Goal: Task Accomplishment & Management: Manage account settings

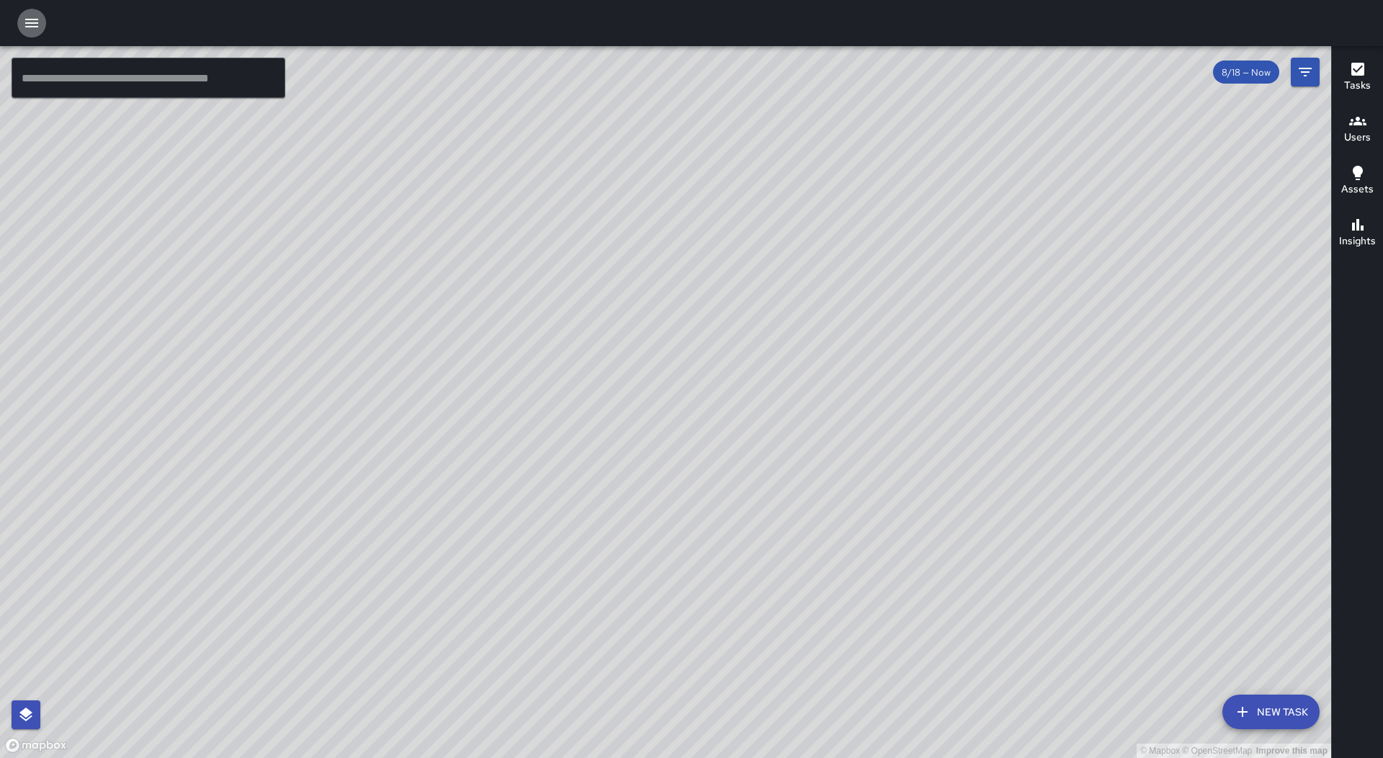
click at [35, 19] on icon "button" at bounding box center [31, 23] width 13 height 9
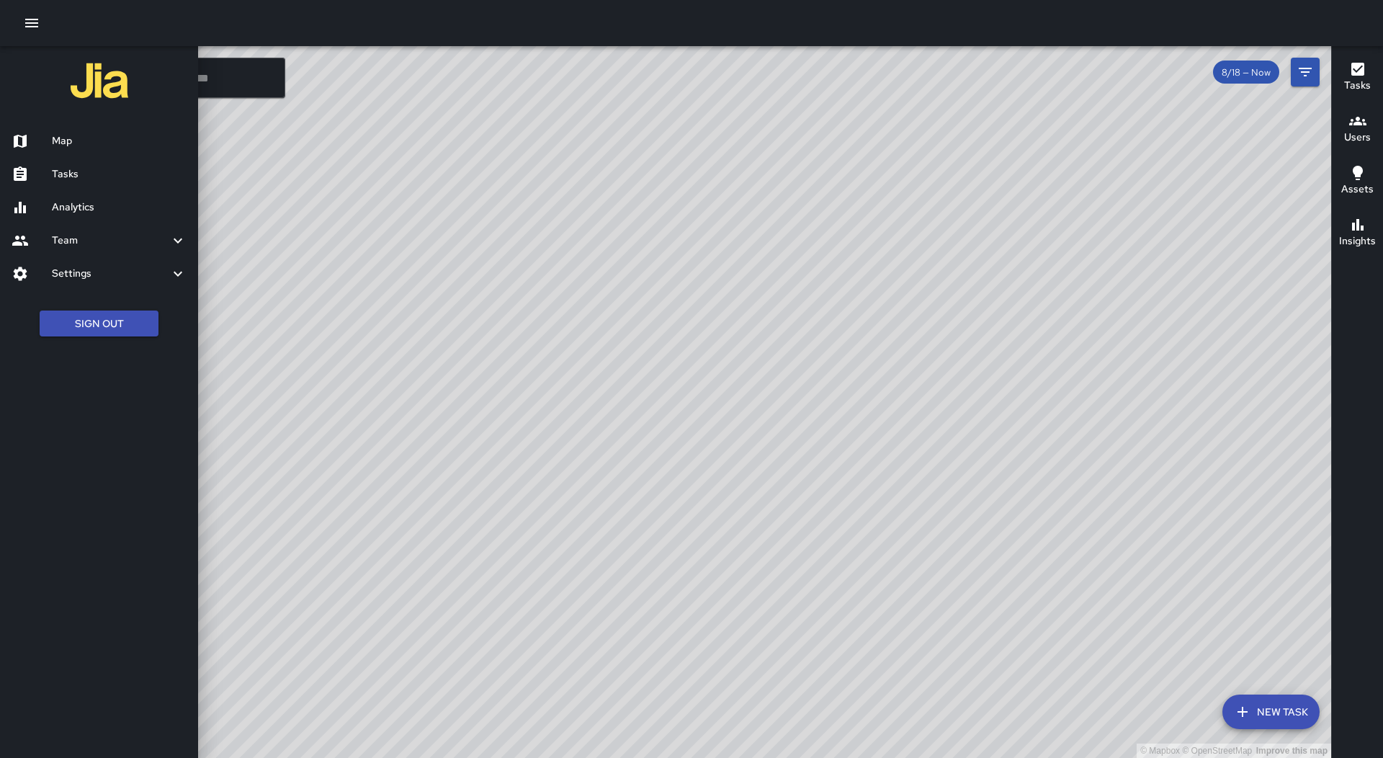
click at [128, 167] on h6 "Tasks" at bounding box center [119, 174] width 135 height 16
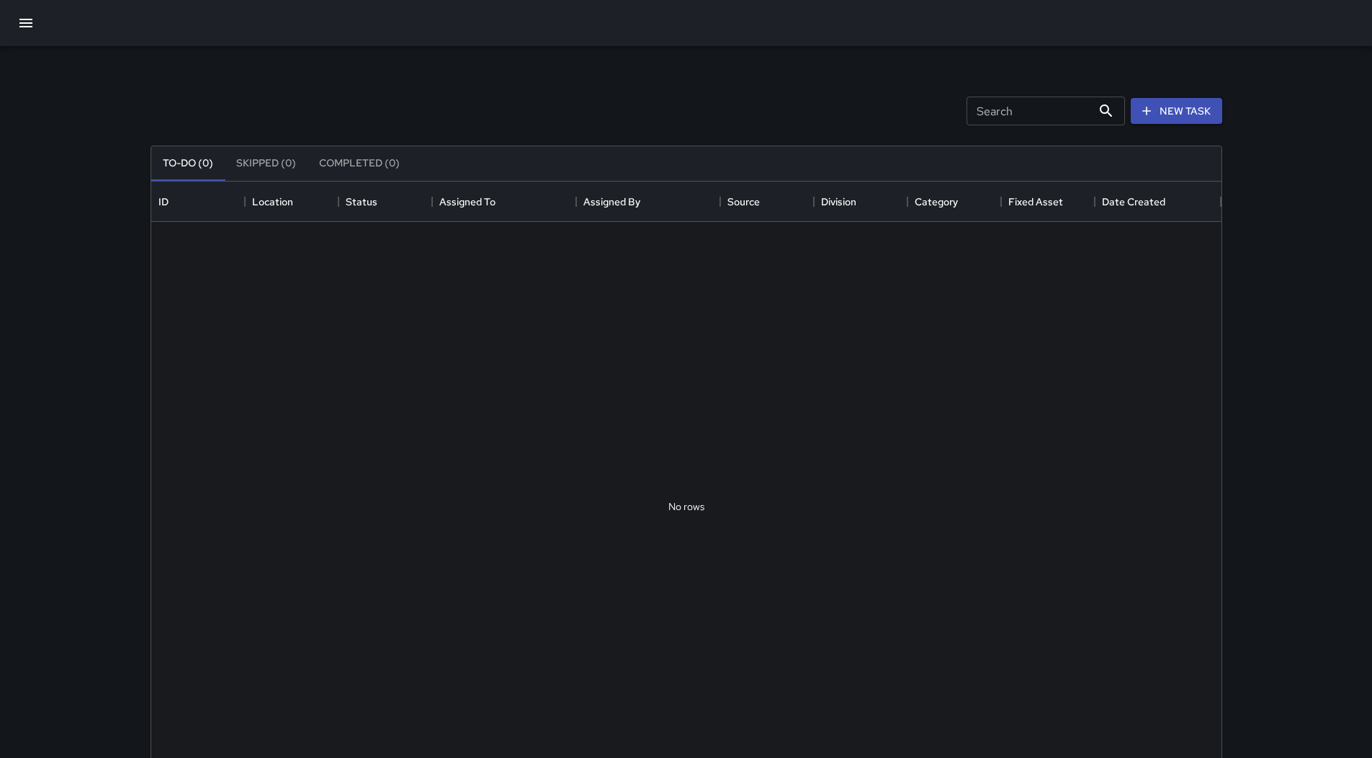
scroll to position [599, 1060]
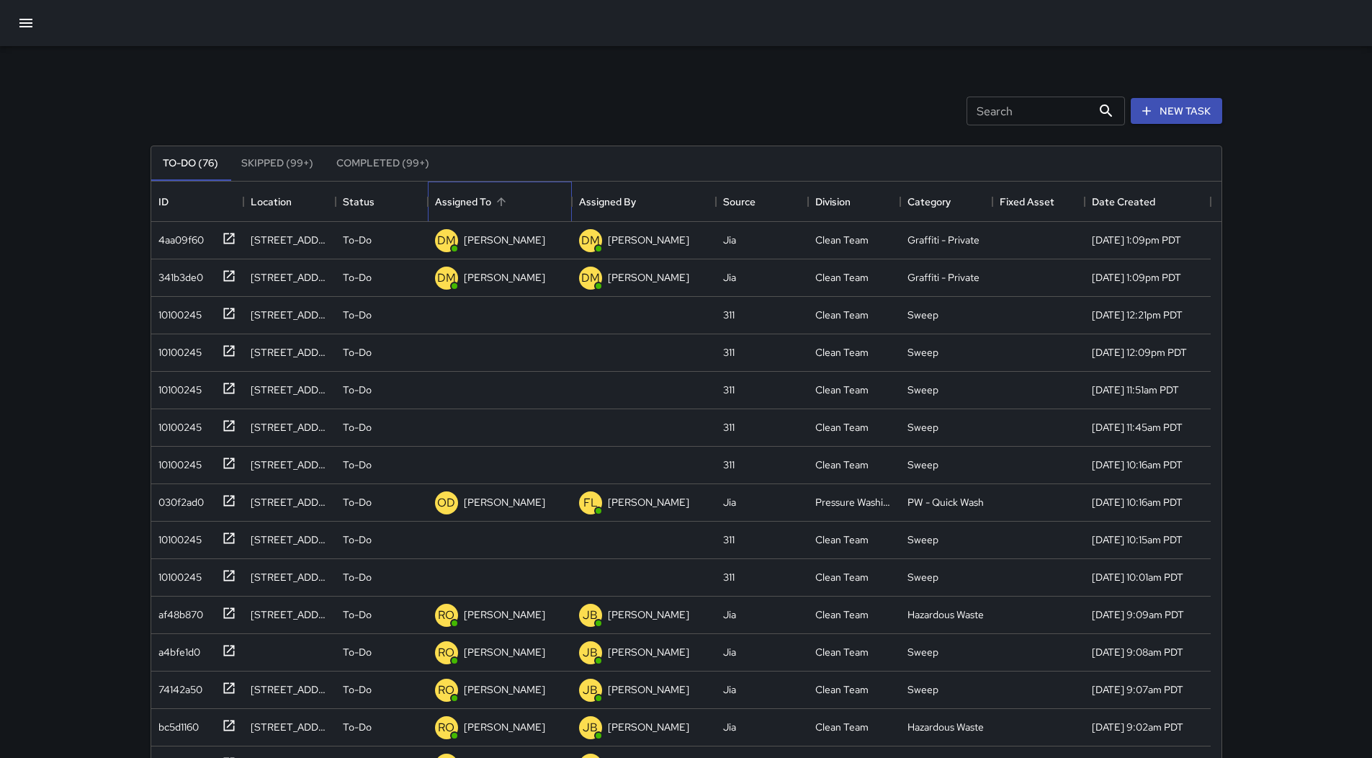
click at [515, 196] on div "Assigned To" at bounding box center [500, 202] width 130 height 40
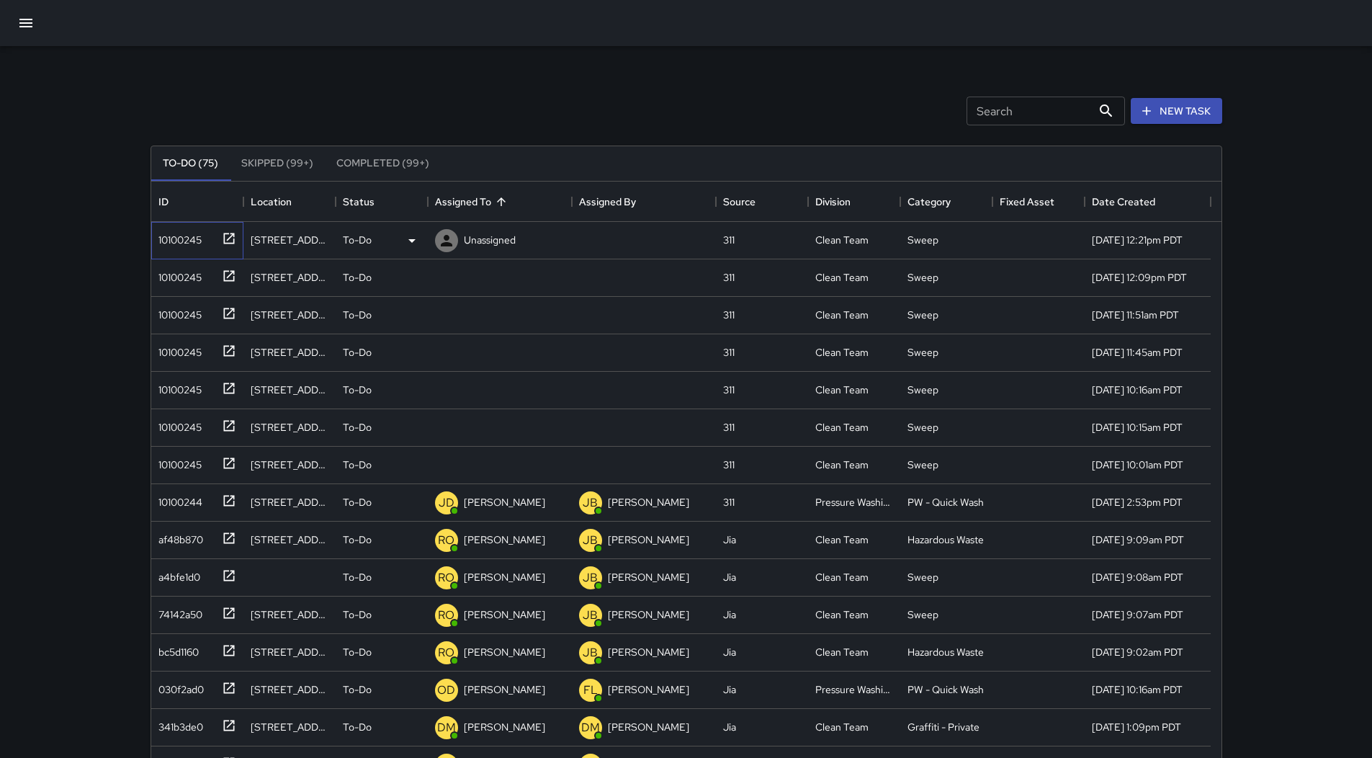
click at [196, 233] on div "10100245" at bounding box center [177, 237] width 49 height 20
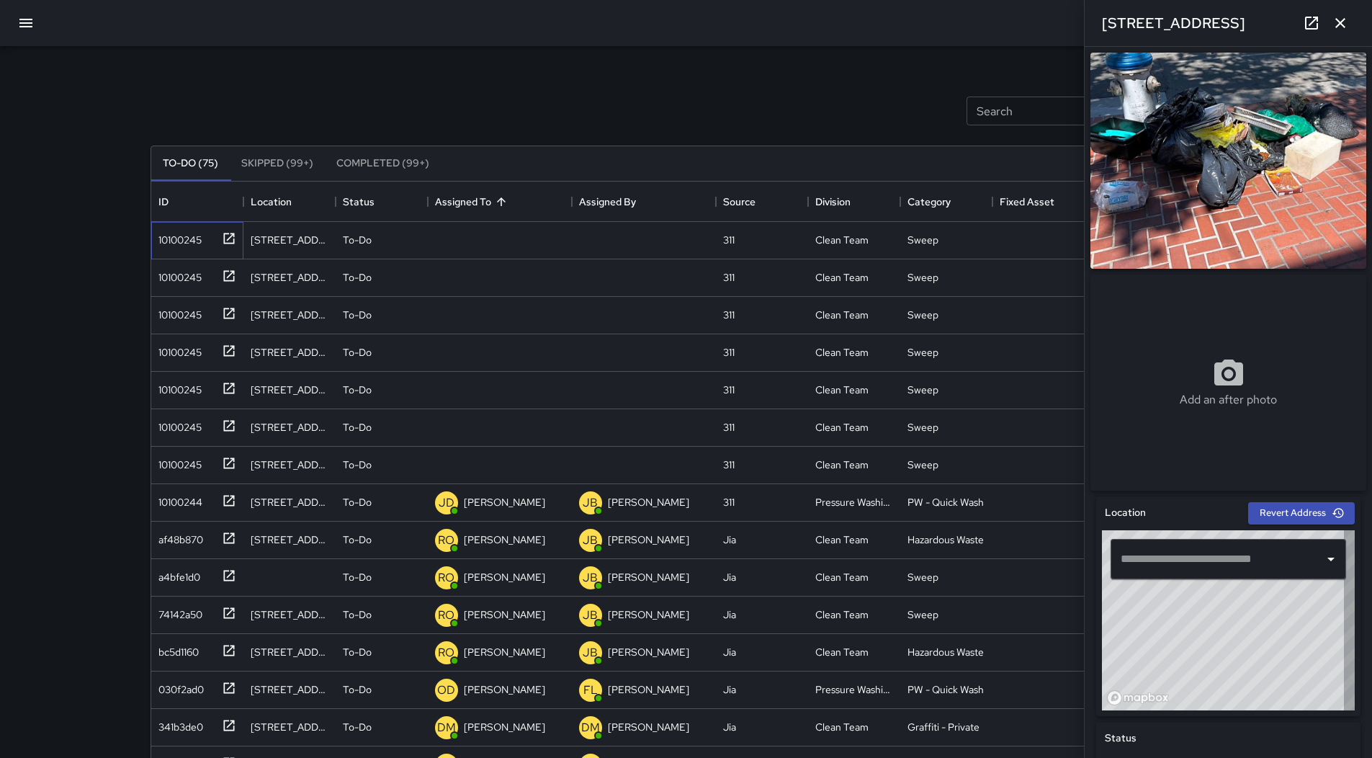
type input "**********"
click at [467, 238] on p "Unassigned" at bounding box center [490, 240] width 52 height 14
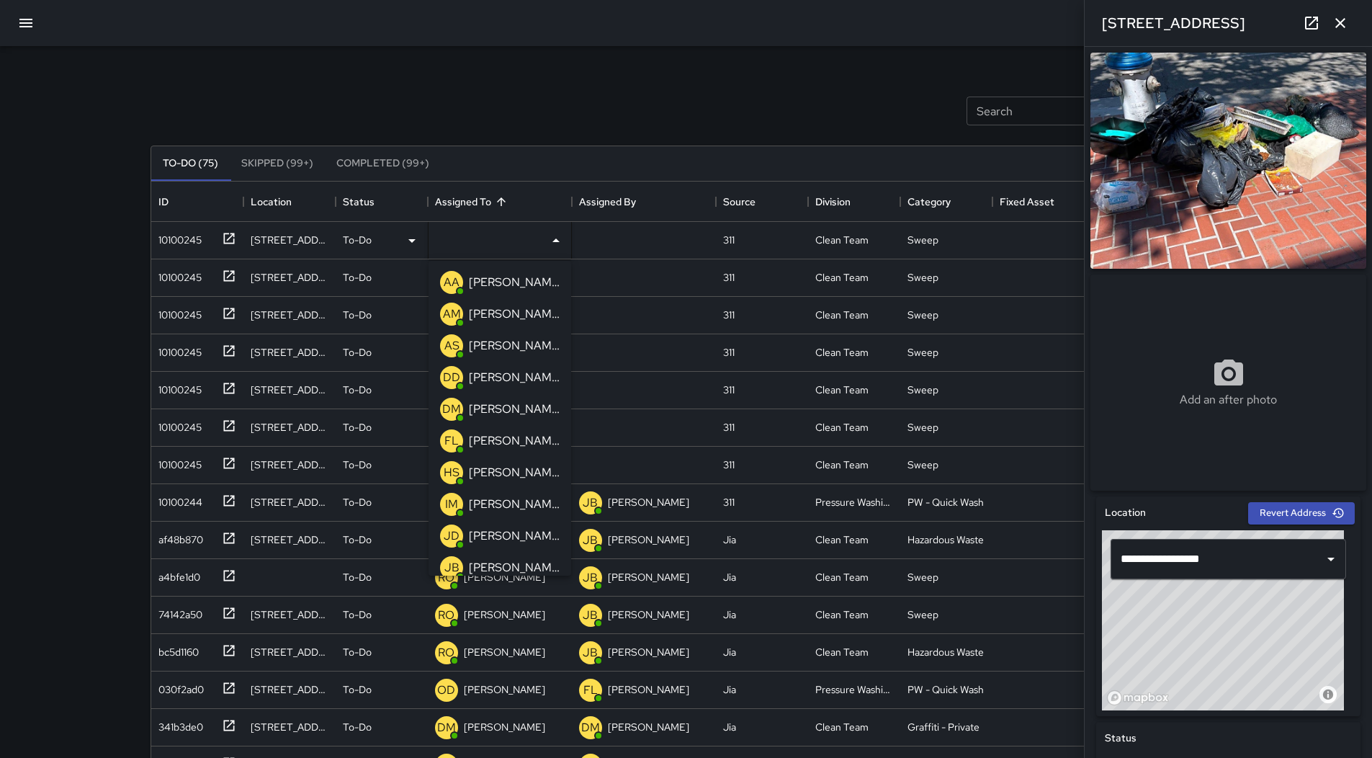
click at [504, 288] on p "[PERSON_NAME]" at bounding box center [514, 282] width 91 height 17
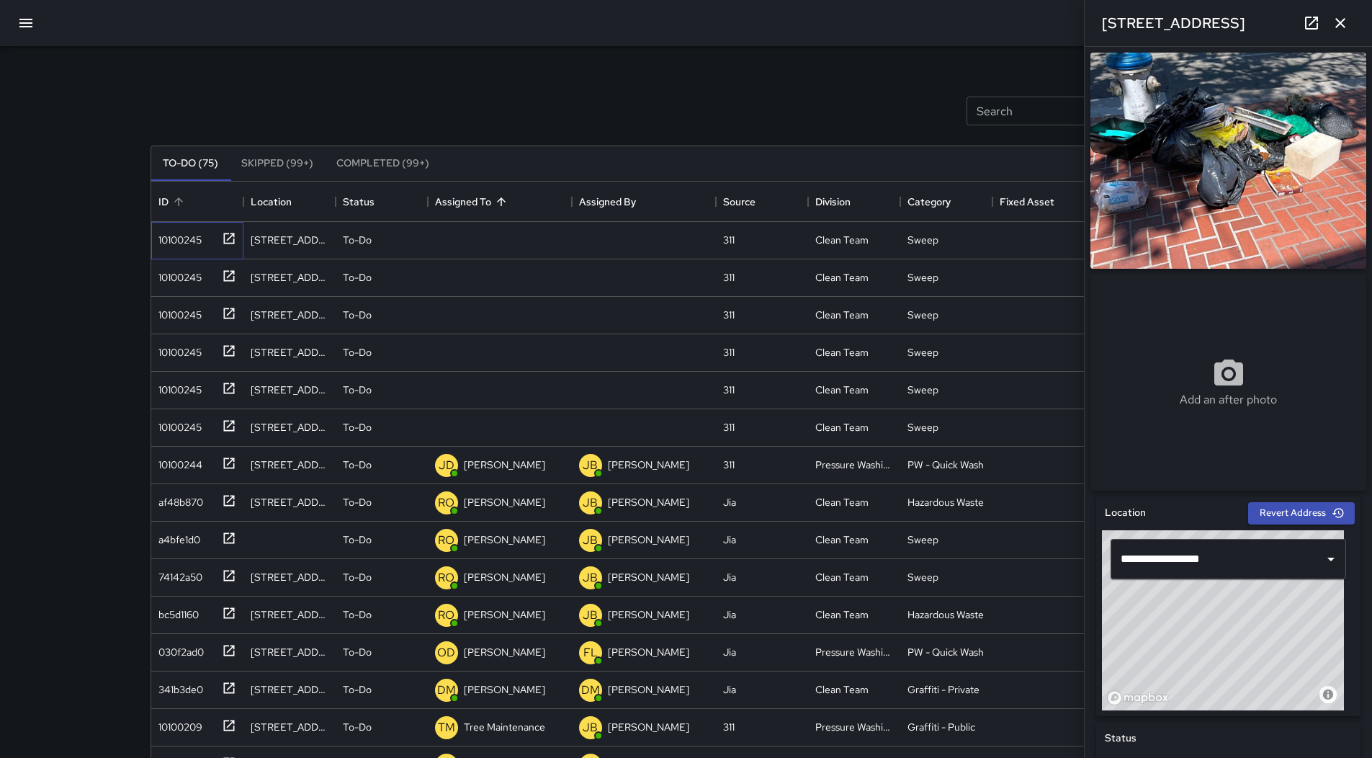
click at [185, 226] on div "10100245" at bounding box center [195, 237] width 84 height 24
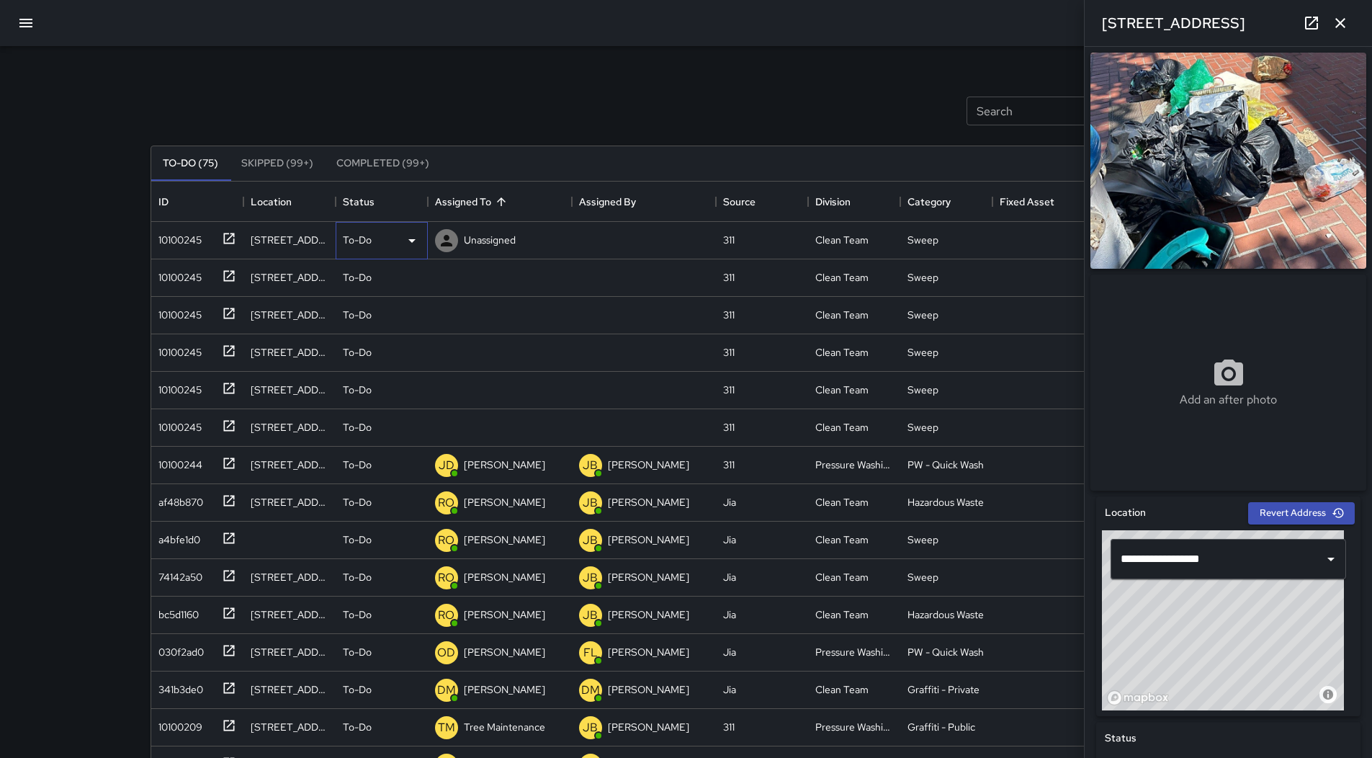
click at [391, 238] on div "To-Do" at bounding box center [382, 240] width 78 height 17
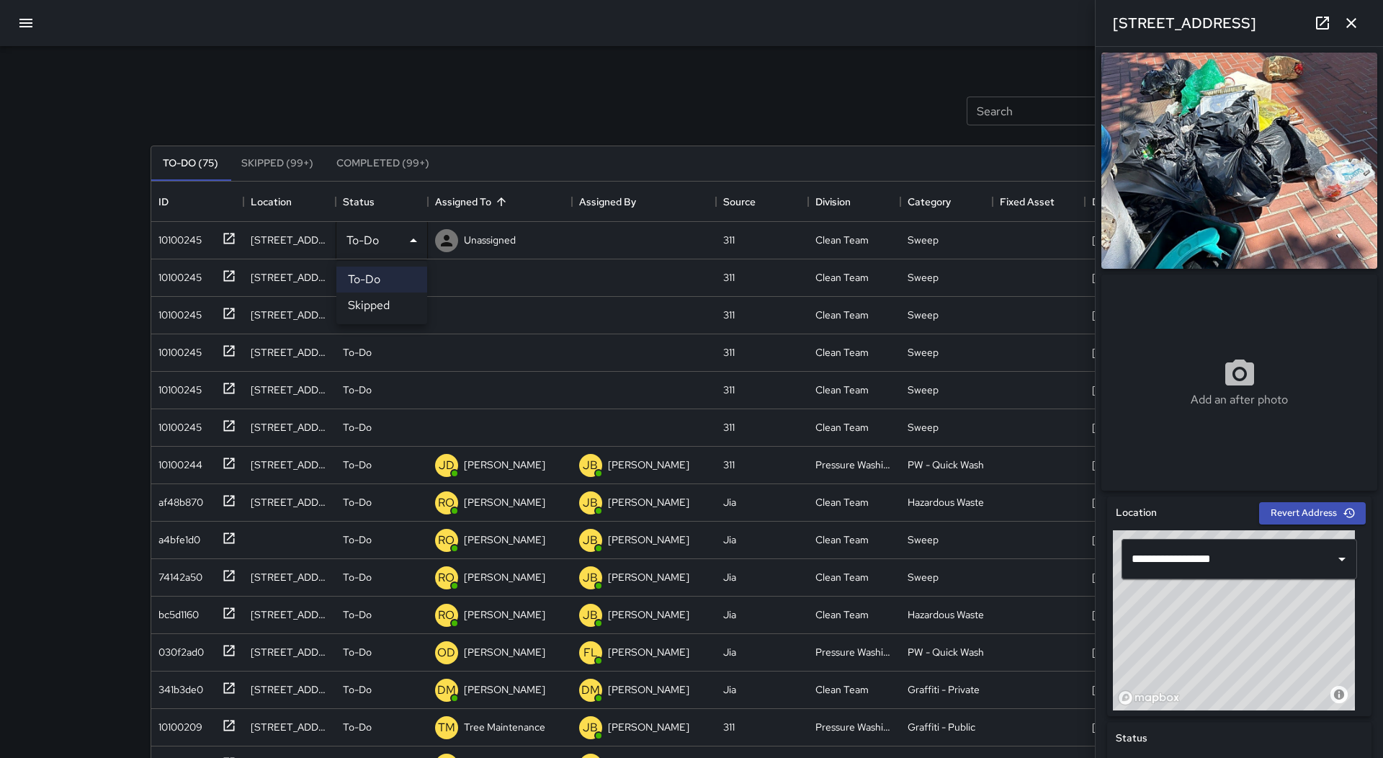
click at [394, 309] on li "Skipped" at bounding box center [381, 305] width 91 height 26
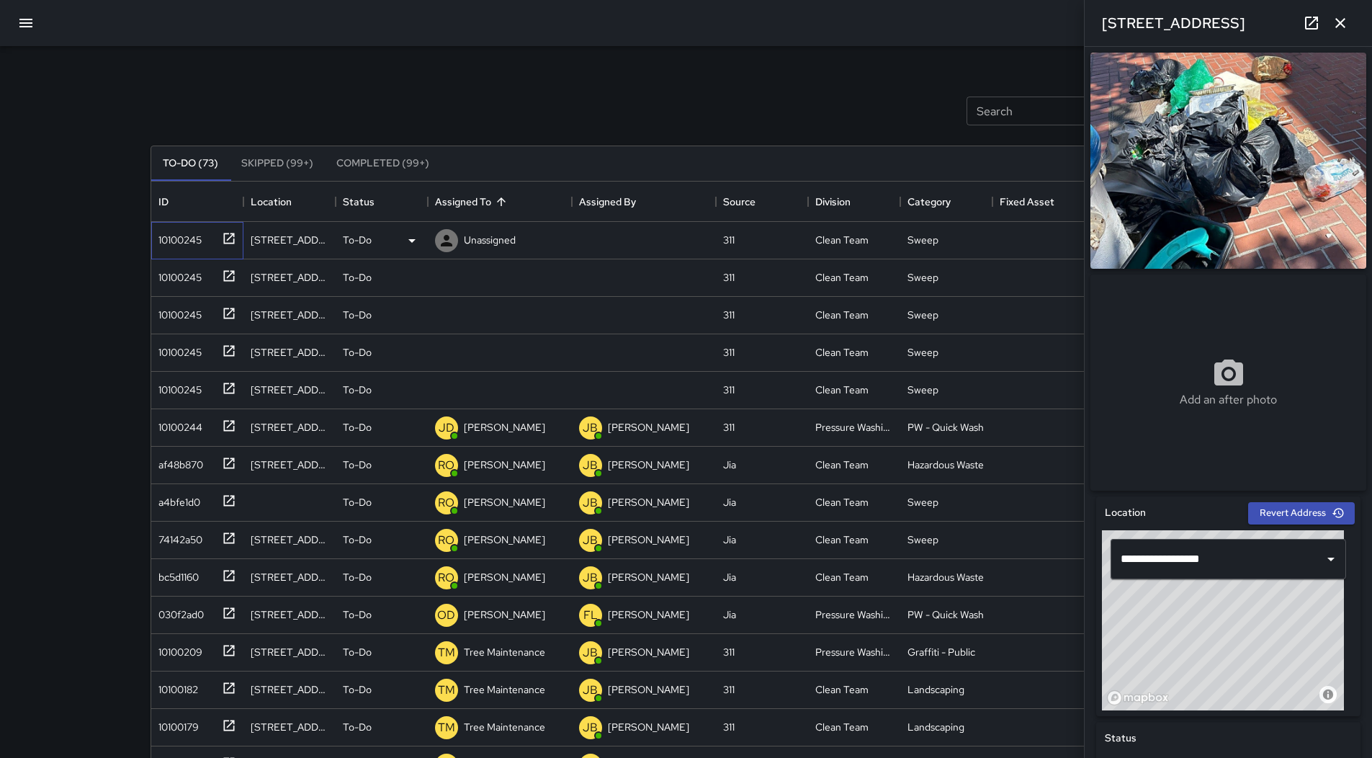
click at [213, 242] on div "10100245" at bounding box center [195, 237] width 84 height 24
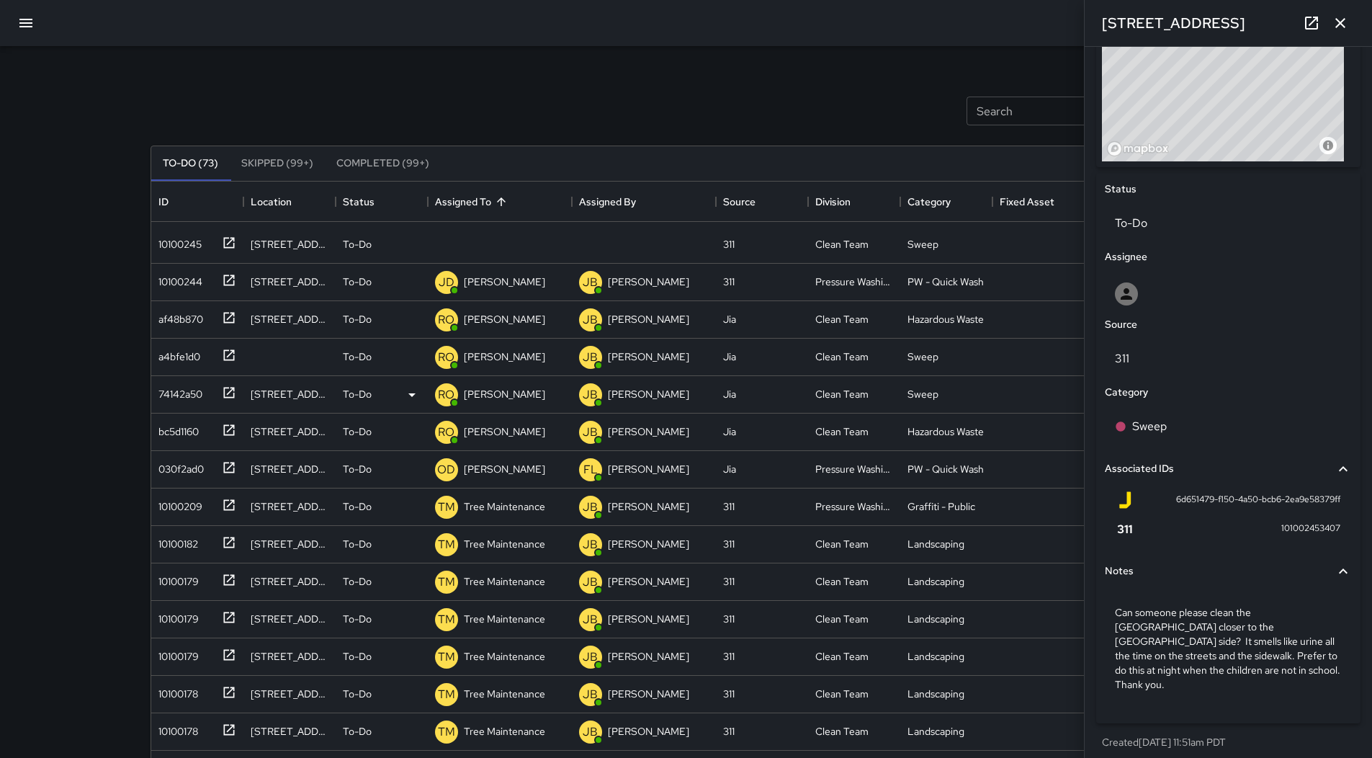
scroll to position [144, 0]
click at [500, 465] on p "[PERSON_NAME]" at bounding box center [504, 470] width 81 height 14
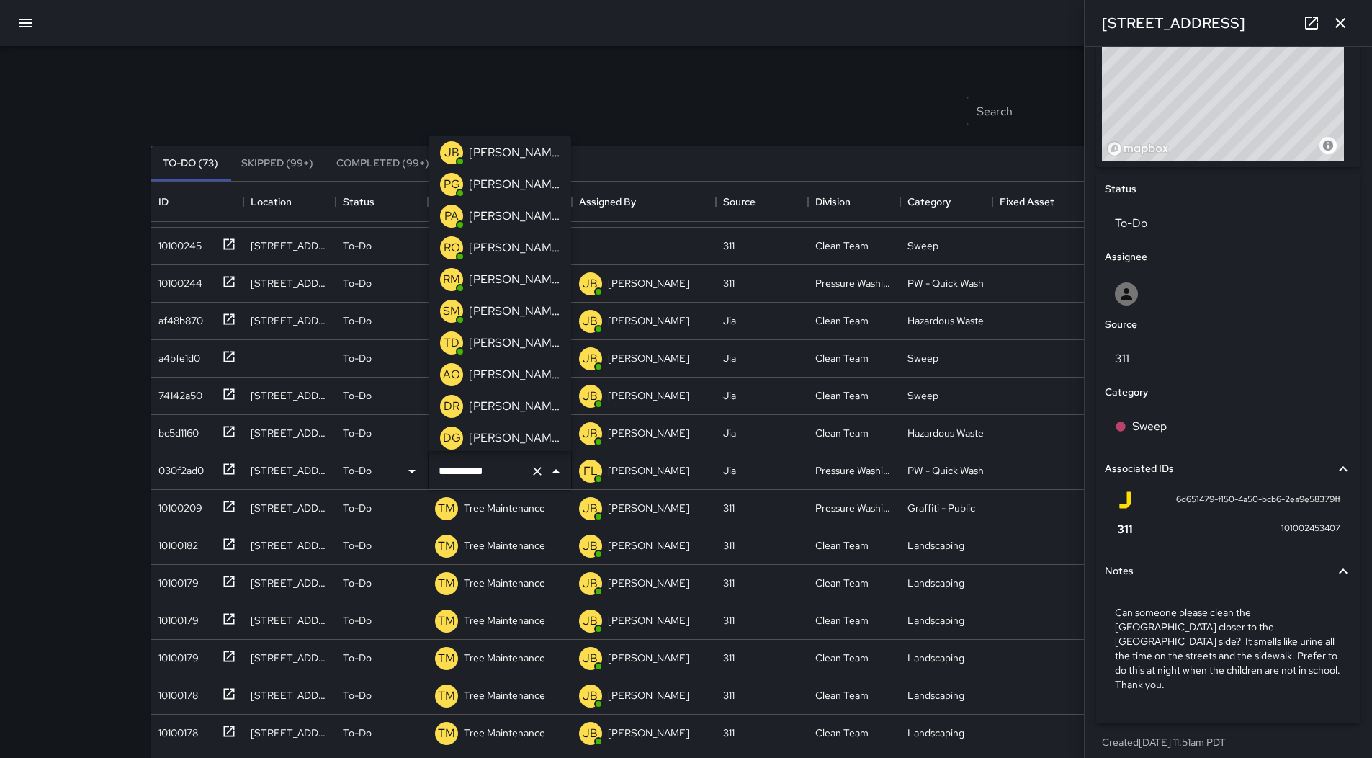
scroll to position [215, 0]
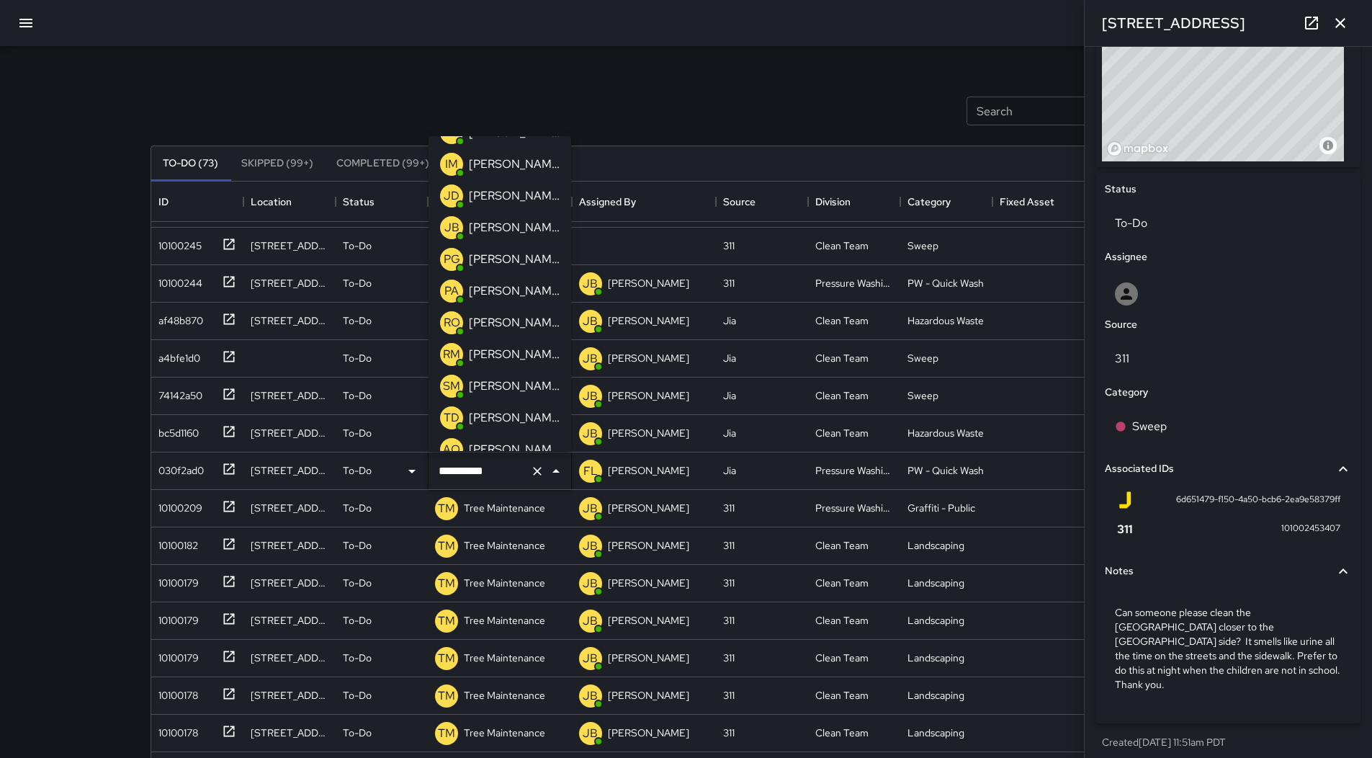
click at [520, 198] on div "[PERSON_NAME]" at bounding box center [514, 195] width 97 height 23
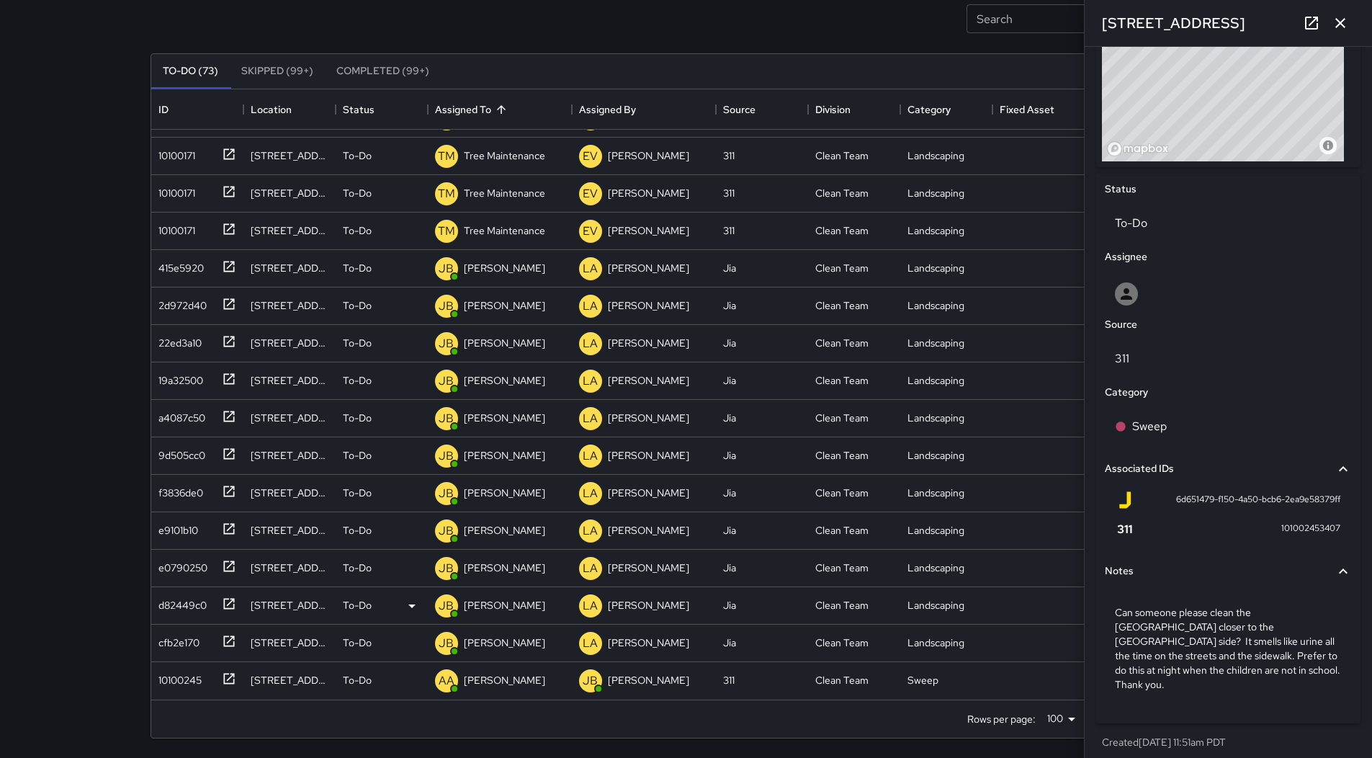
scroll to position [93, 0]
click at [180, 675] on div "10100245" at bounding box center [177, 676] width 49 height 20
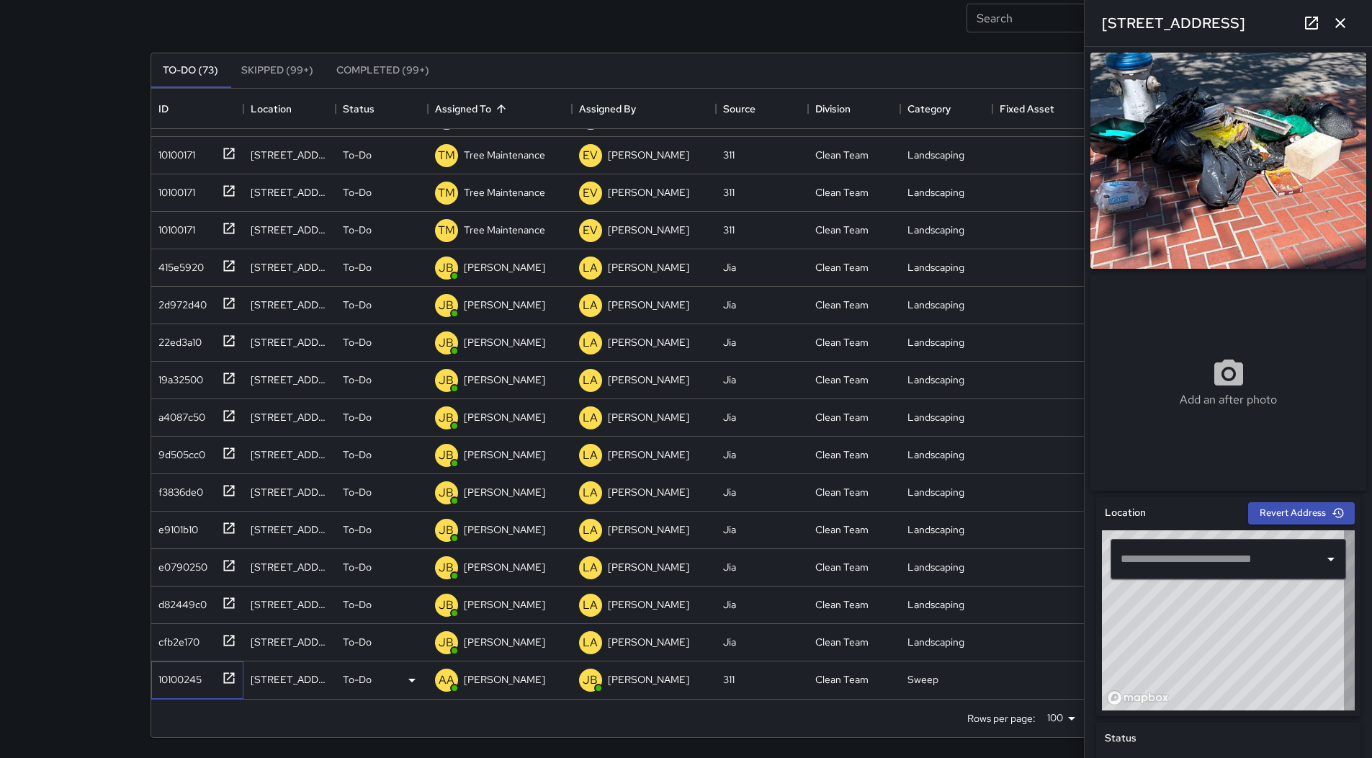
type input "**********"
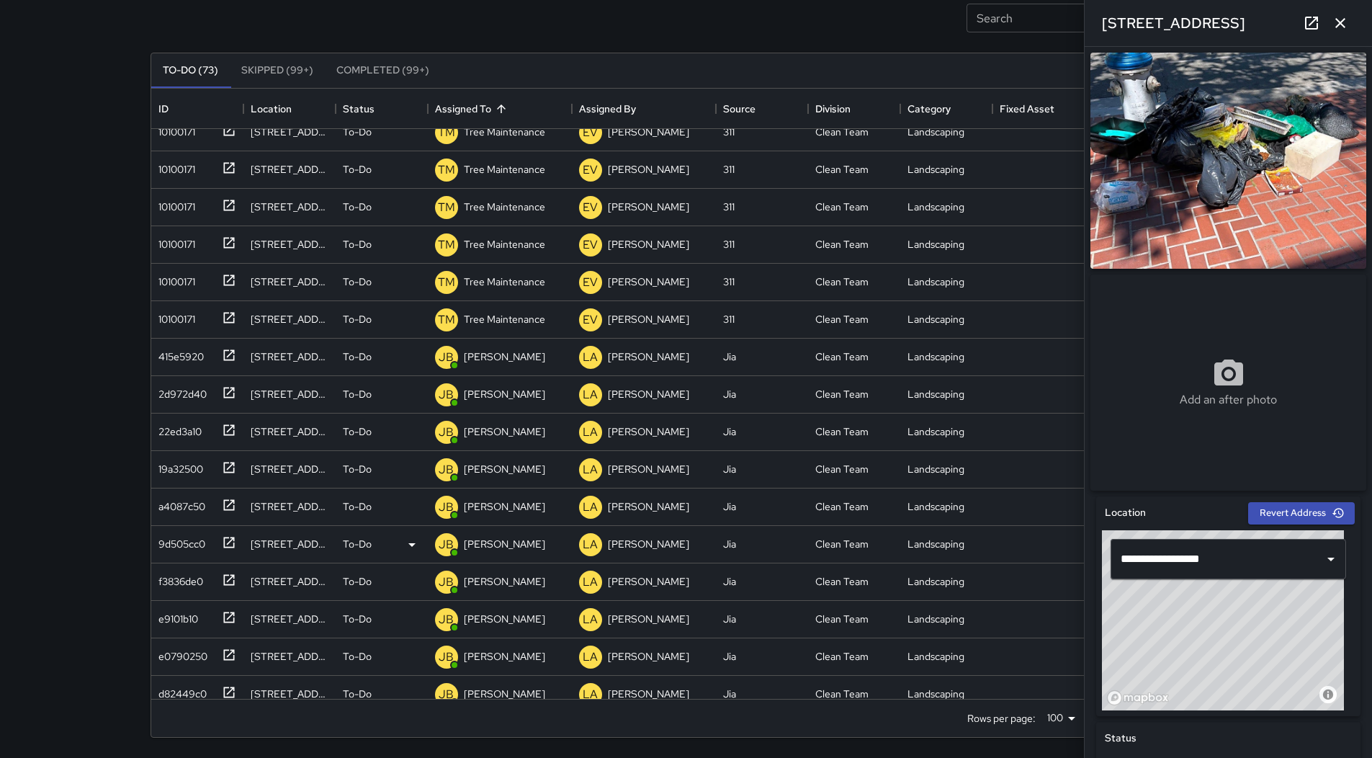
scroll to position [2165, 0]
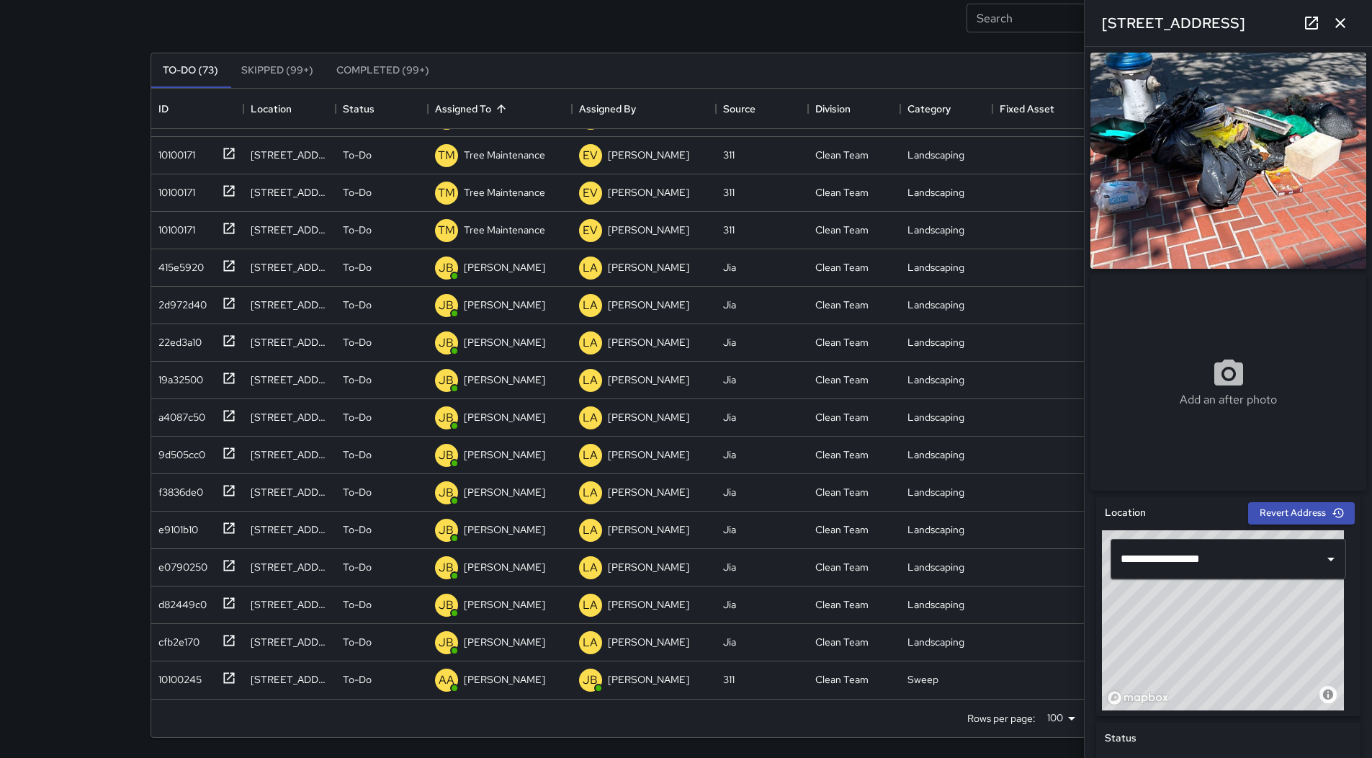
click at [1345, 17] on icon "button" at bounding box center [1340, 22] width 17 height 17
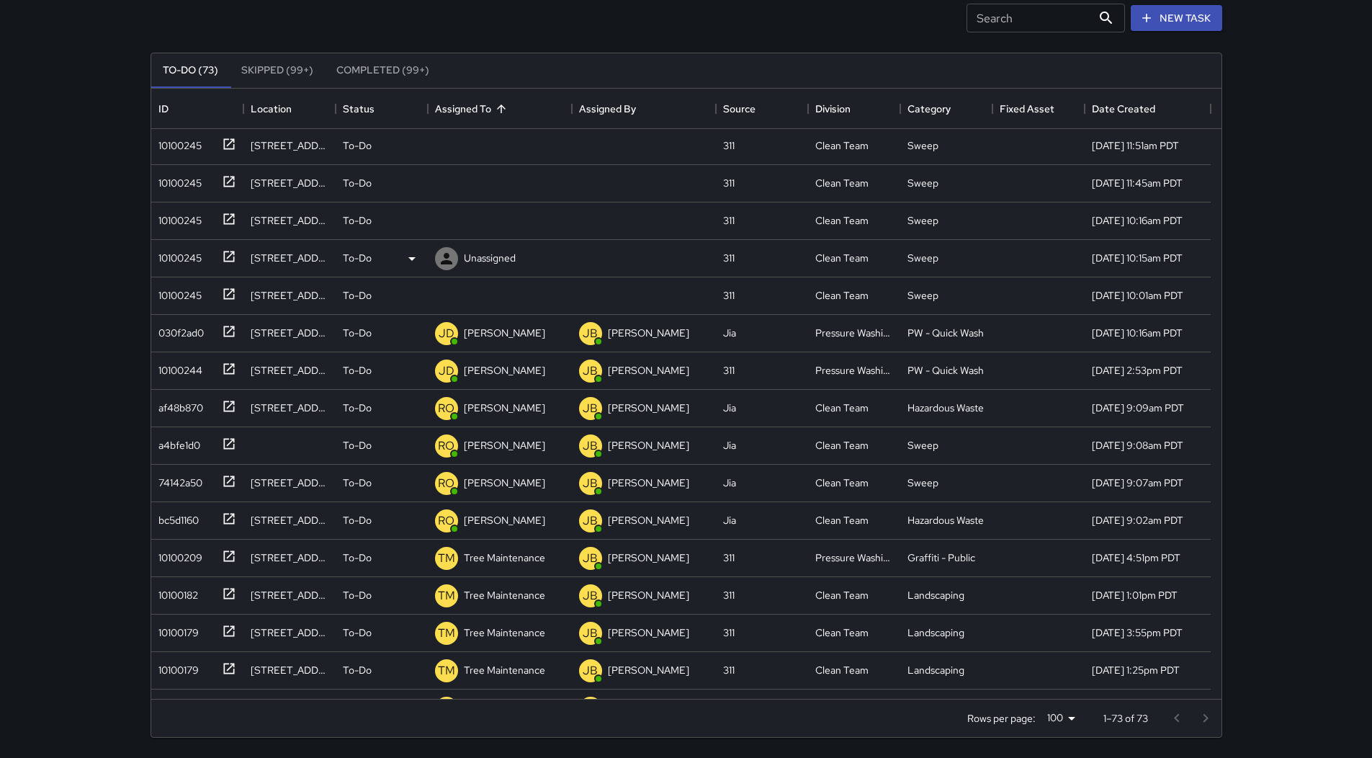
scroll to position [0, 0]
click at [184, 137] on div "10100245" at bounding box center [177, 144] width 49 height 20
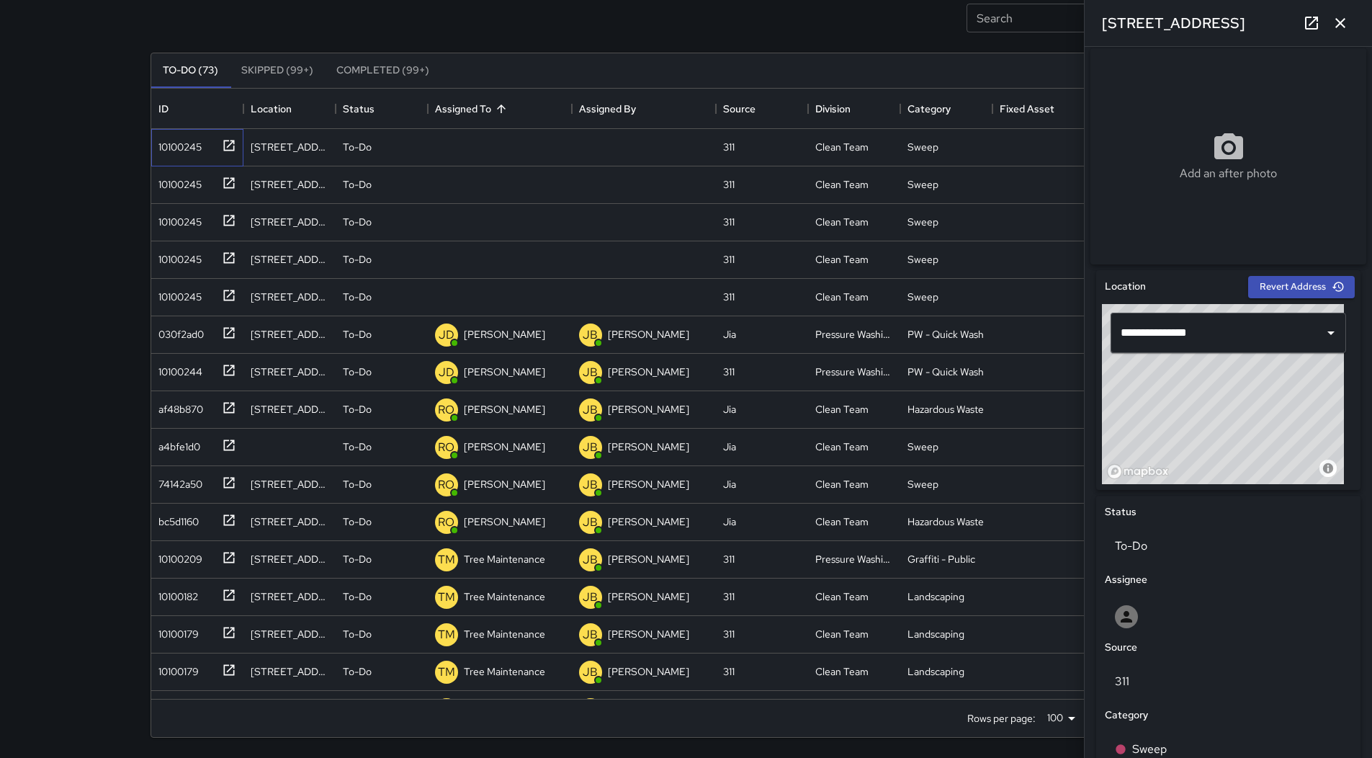
scroll to position [549, 0]
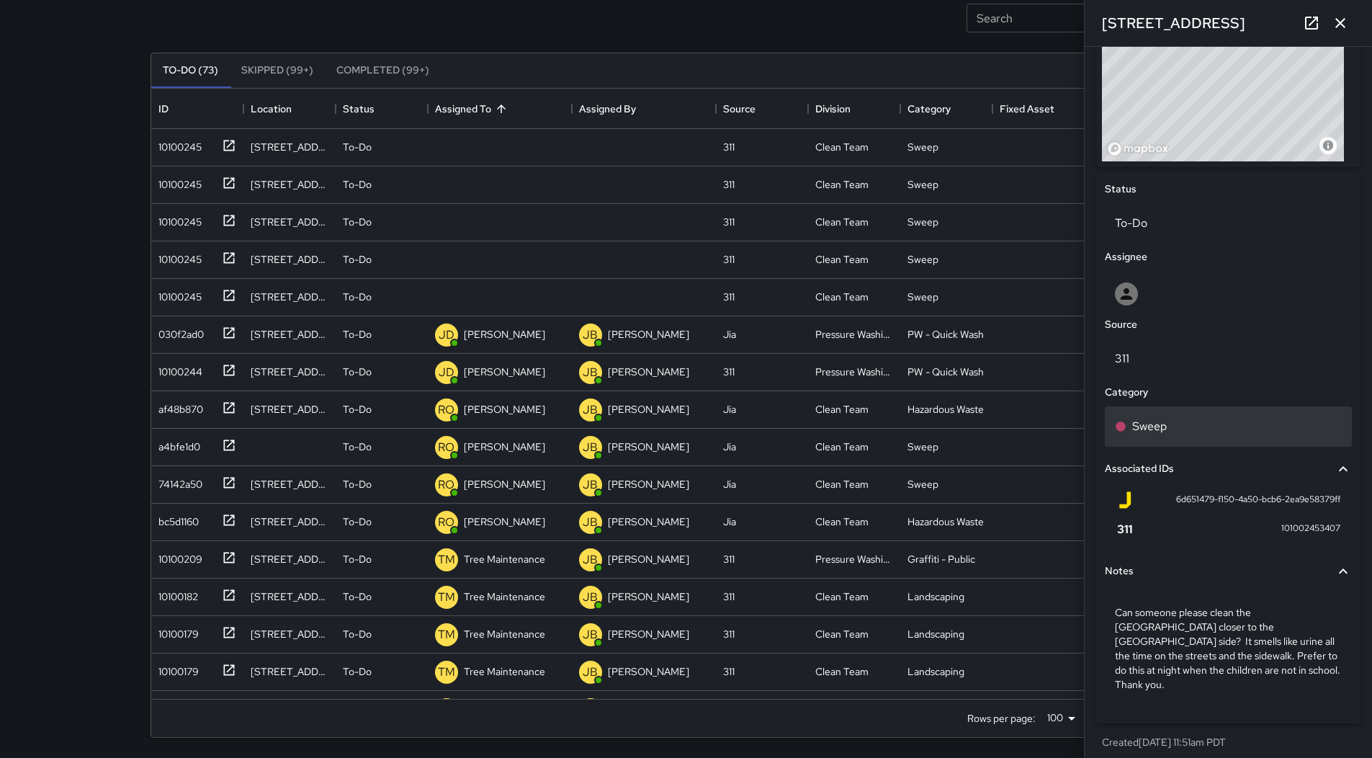
click at [1202, 435] on div "Sweep" at bounding box center [1228, 426] width 227 height 17
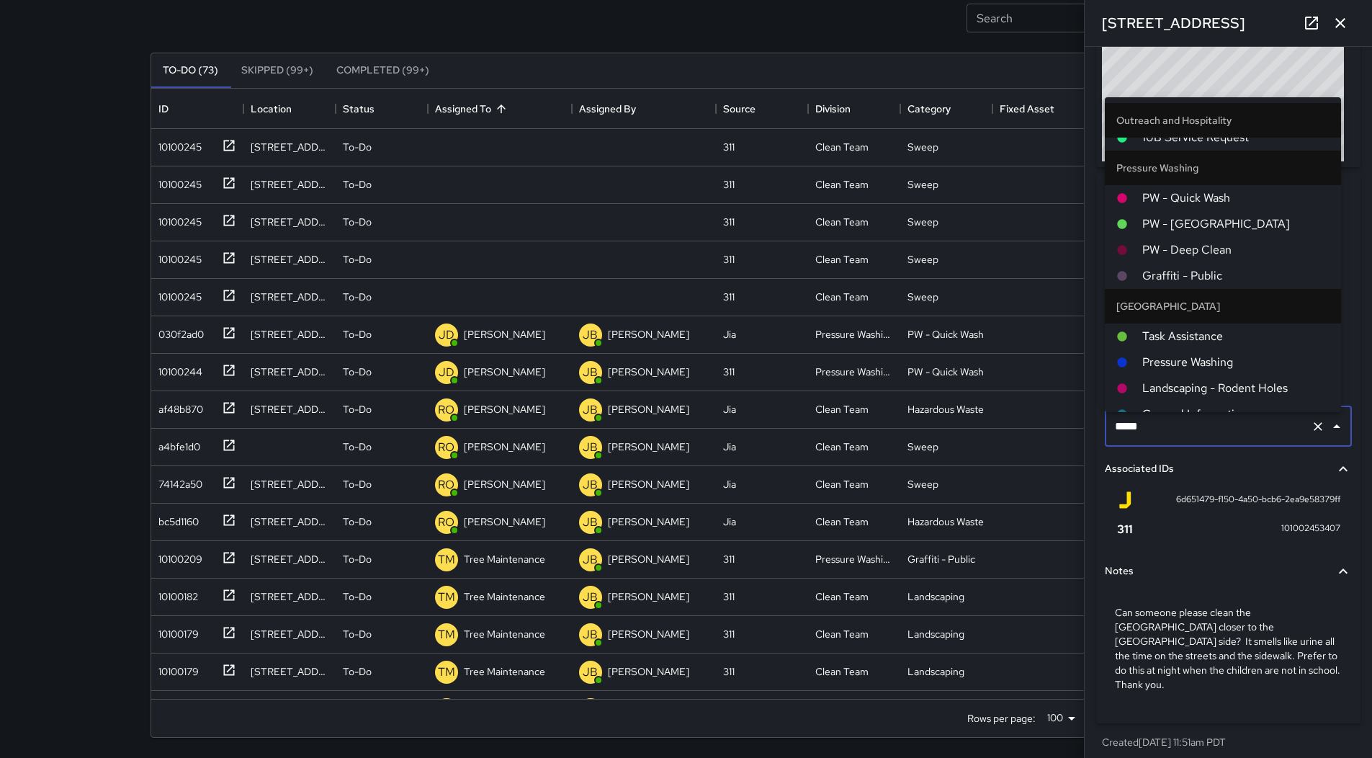
scroll to position [991, 0]
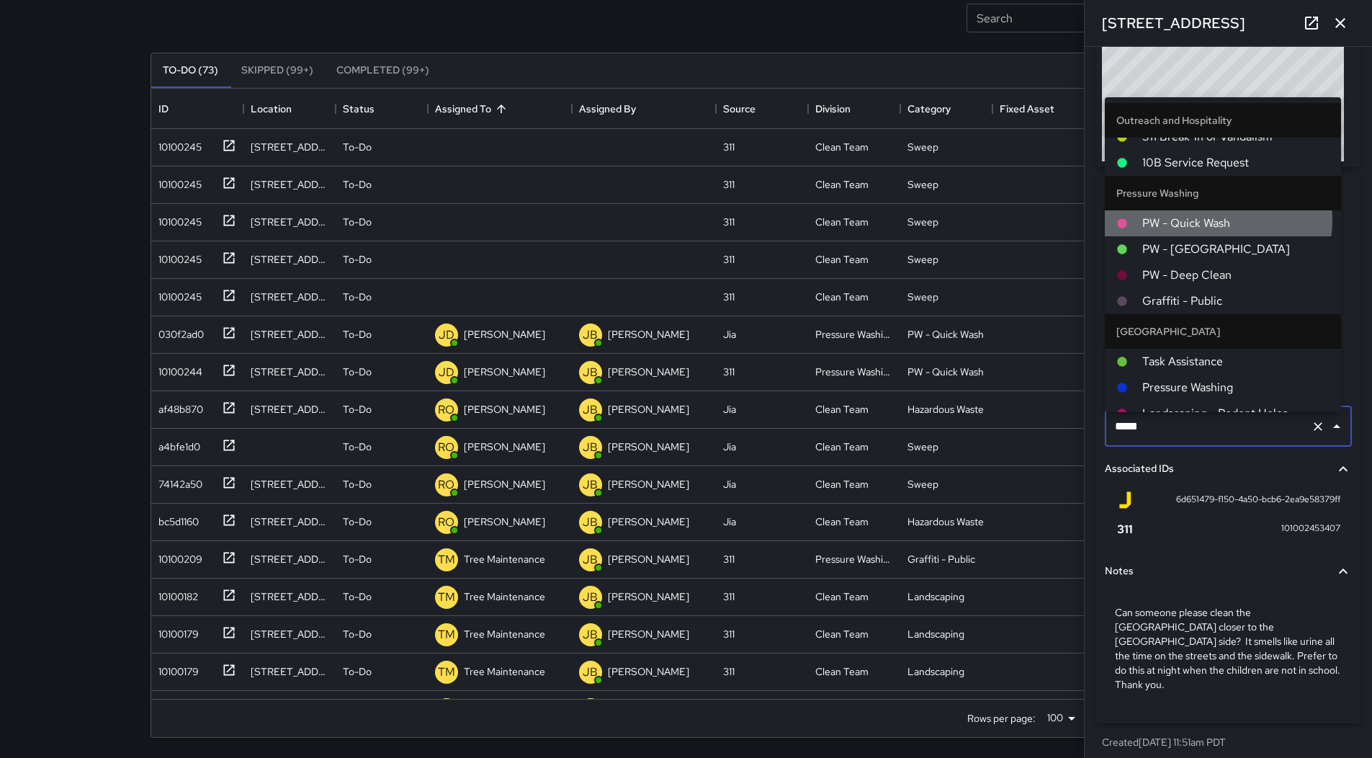
click at [1209, 220] on span "PW - Quick Wash" at bounding box center [1236, 223] width 187 height 17
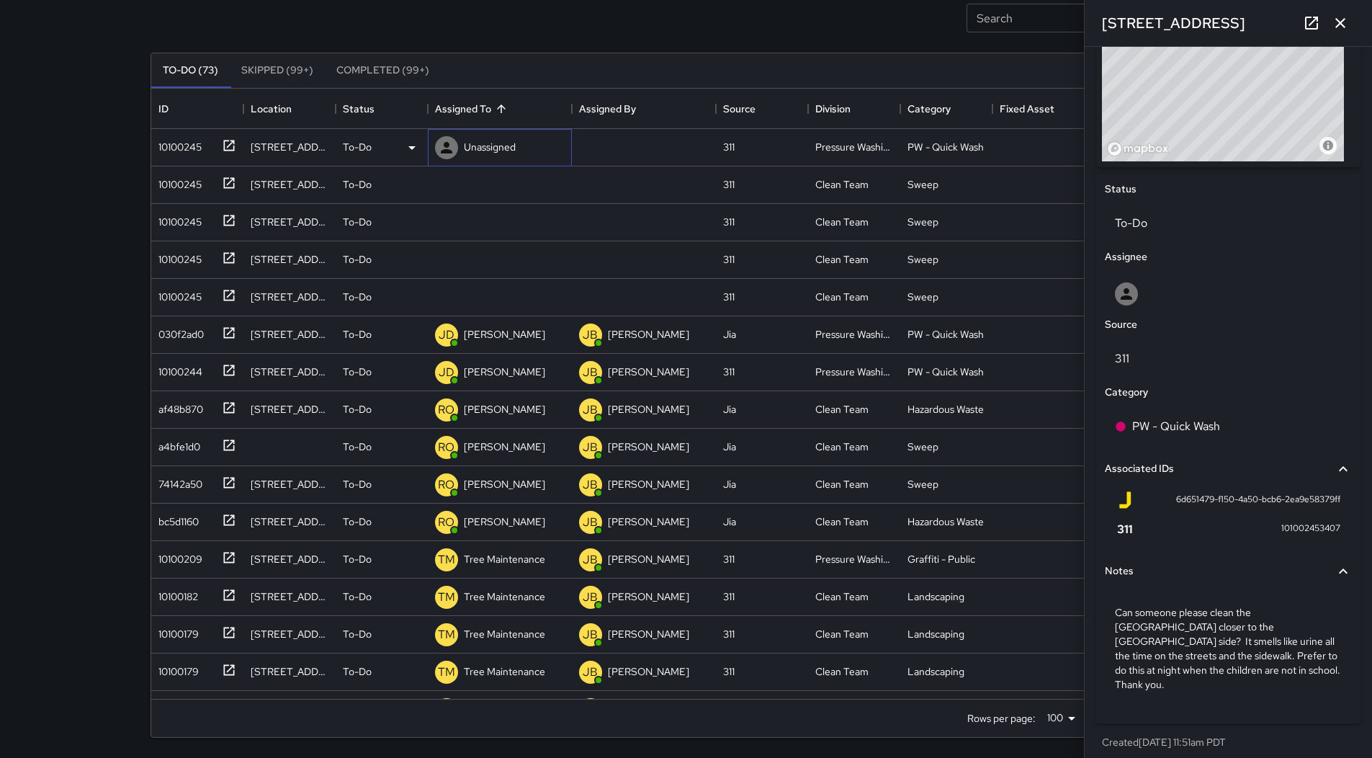
click at [503, 151] on p "Unassigned" at bounding box center [490, 147] width 52 height 14
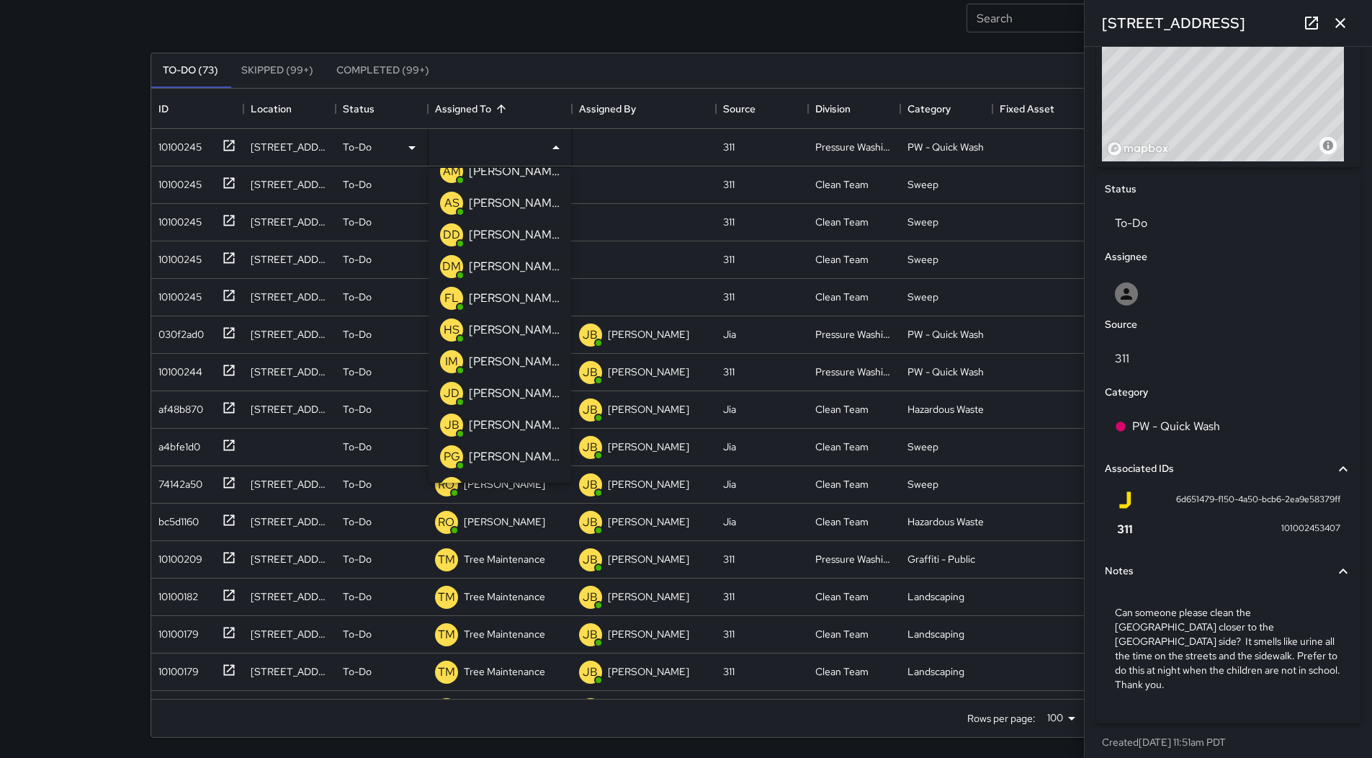
scroll to position [72, 0]
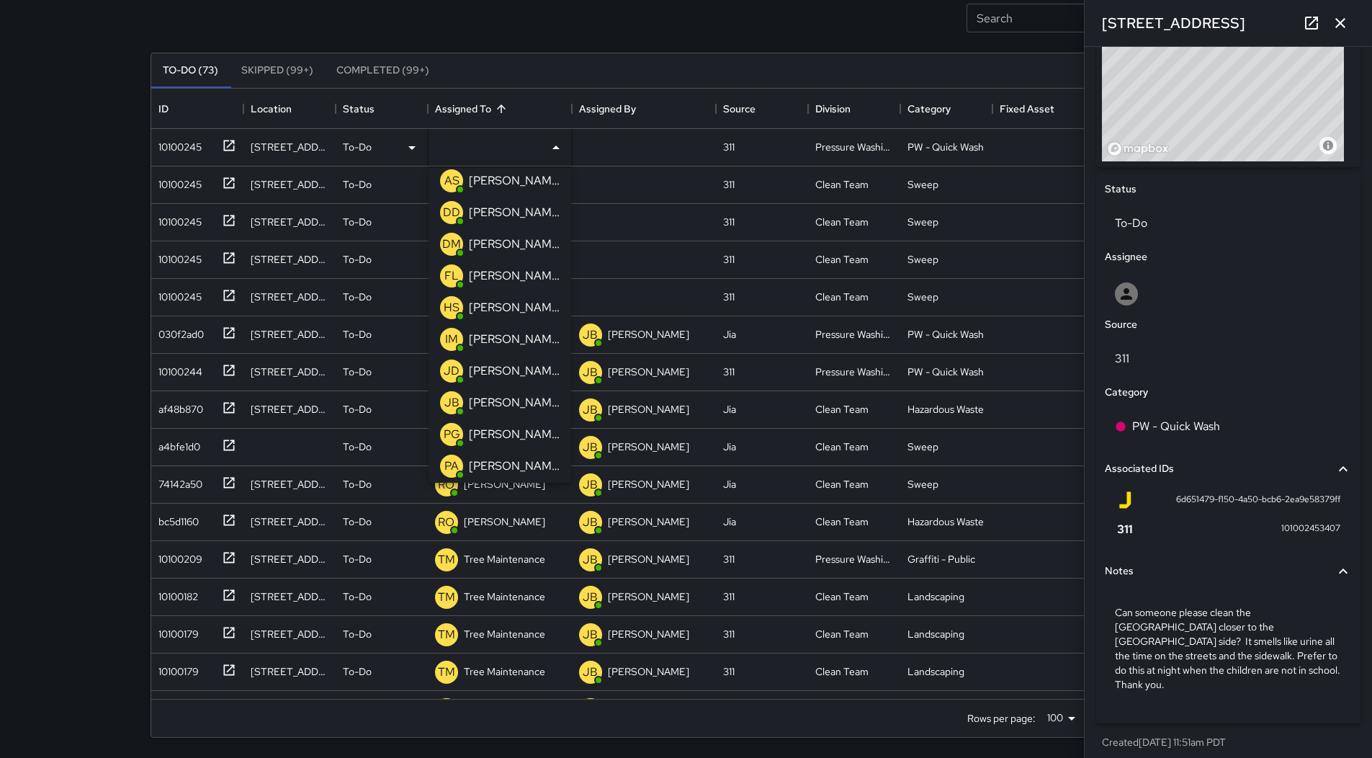
click at [502, 372] on p "[PERSON_NAME]" at bounding box center [514, 370] width 91 height 17
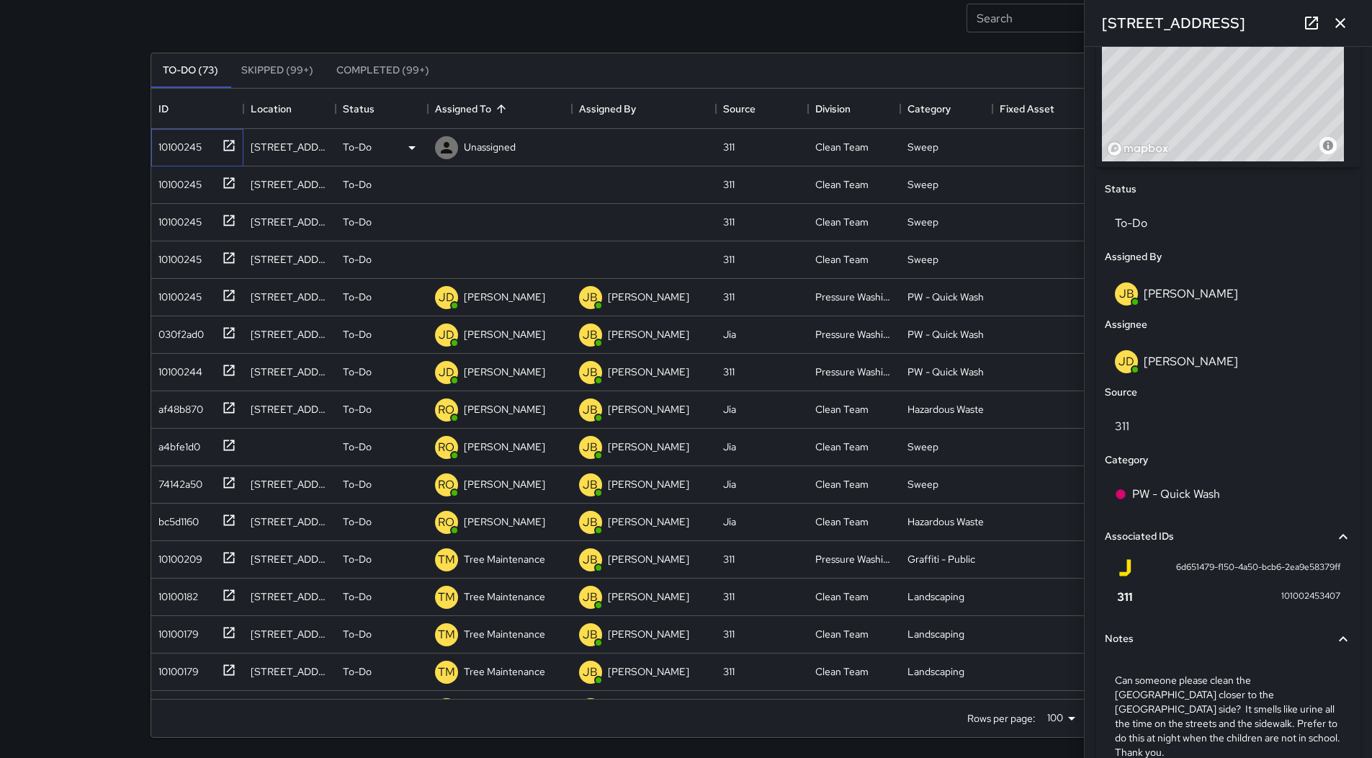
click at [174, 140] on div "10100245" at bounding box center [177, 144] width 49 height 20
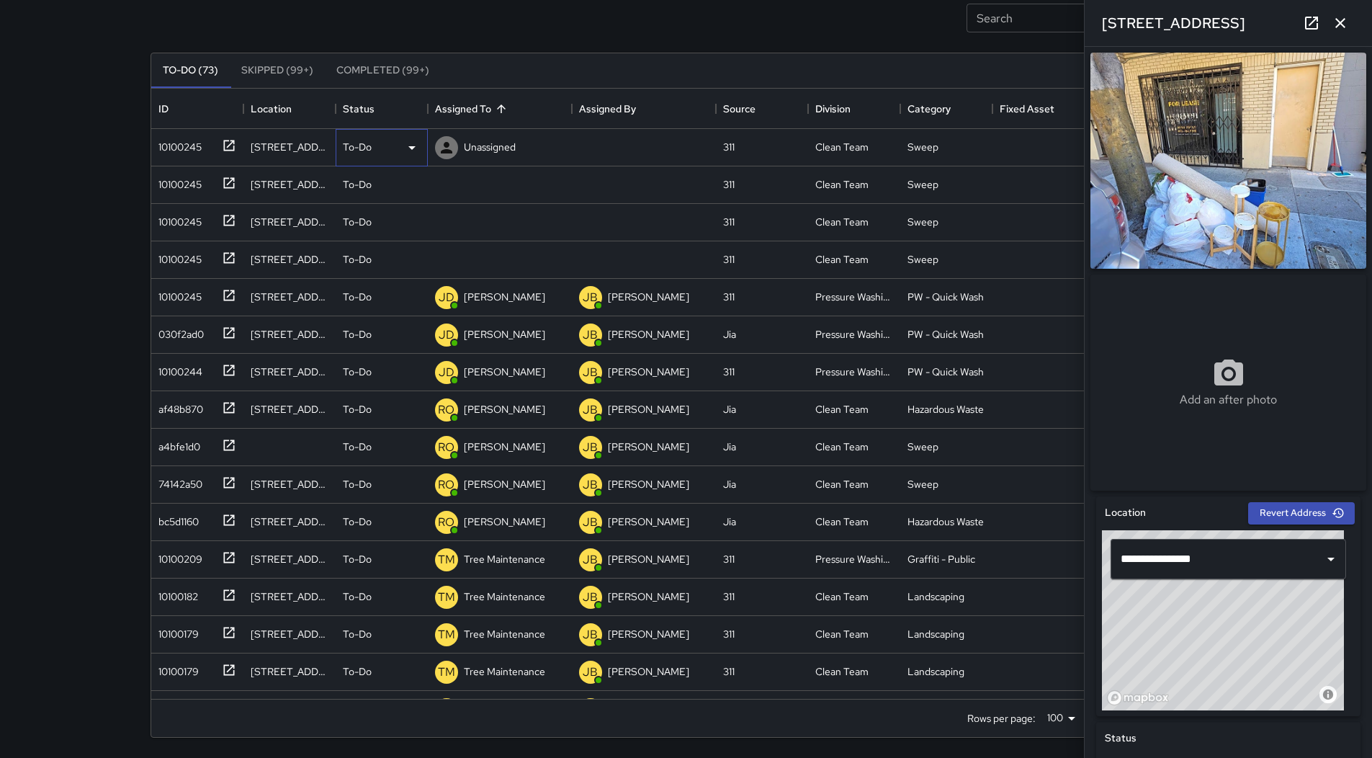
click at [409, 143] on icon at bounding box center [411, 147] width 17 height 17
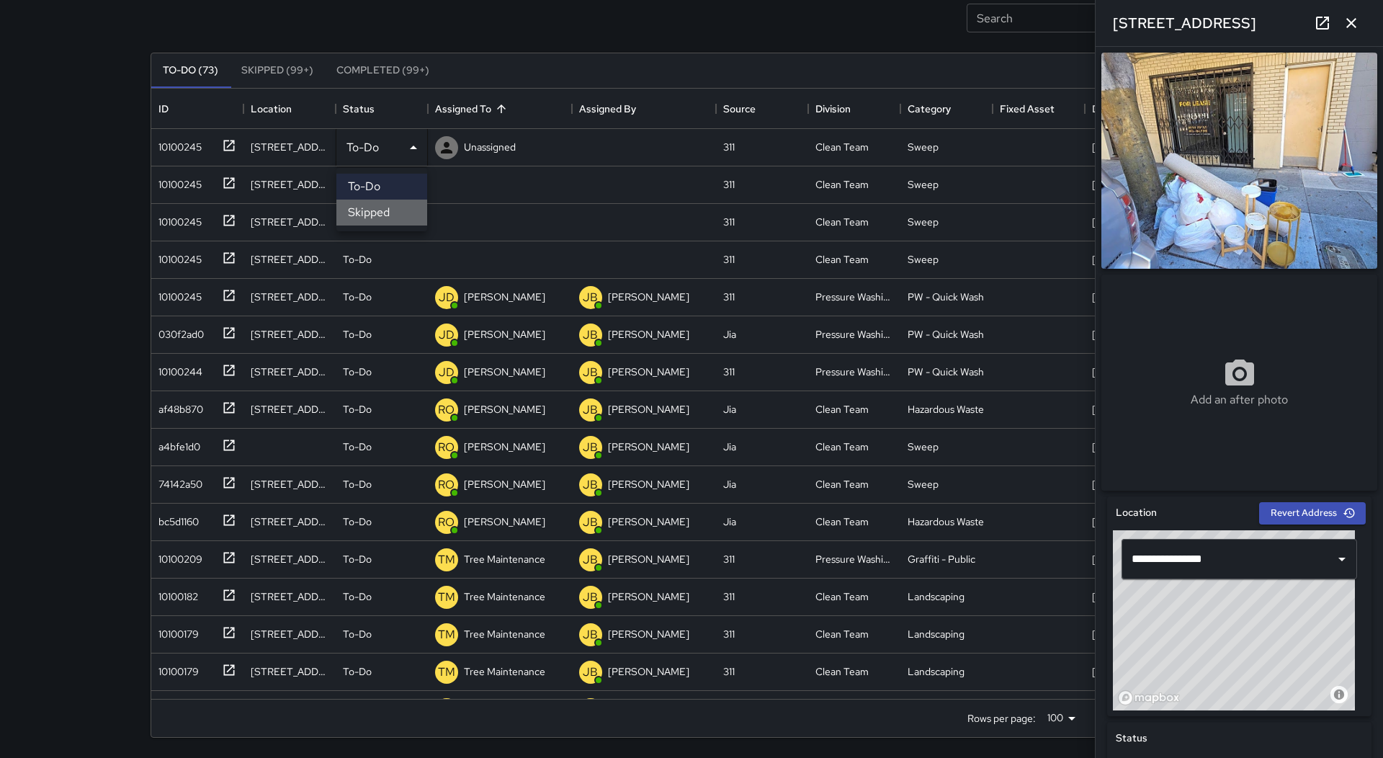
click at [396, 213] on li "Skipped" at bounding box center [381, 213] width 91 height 26
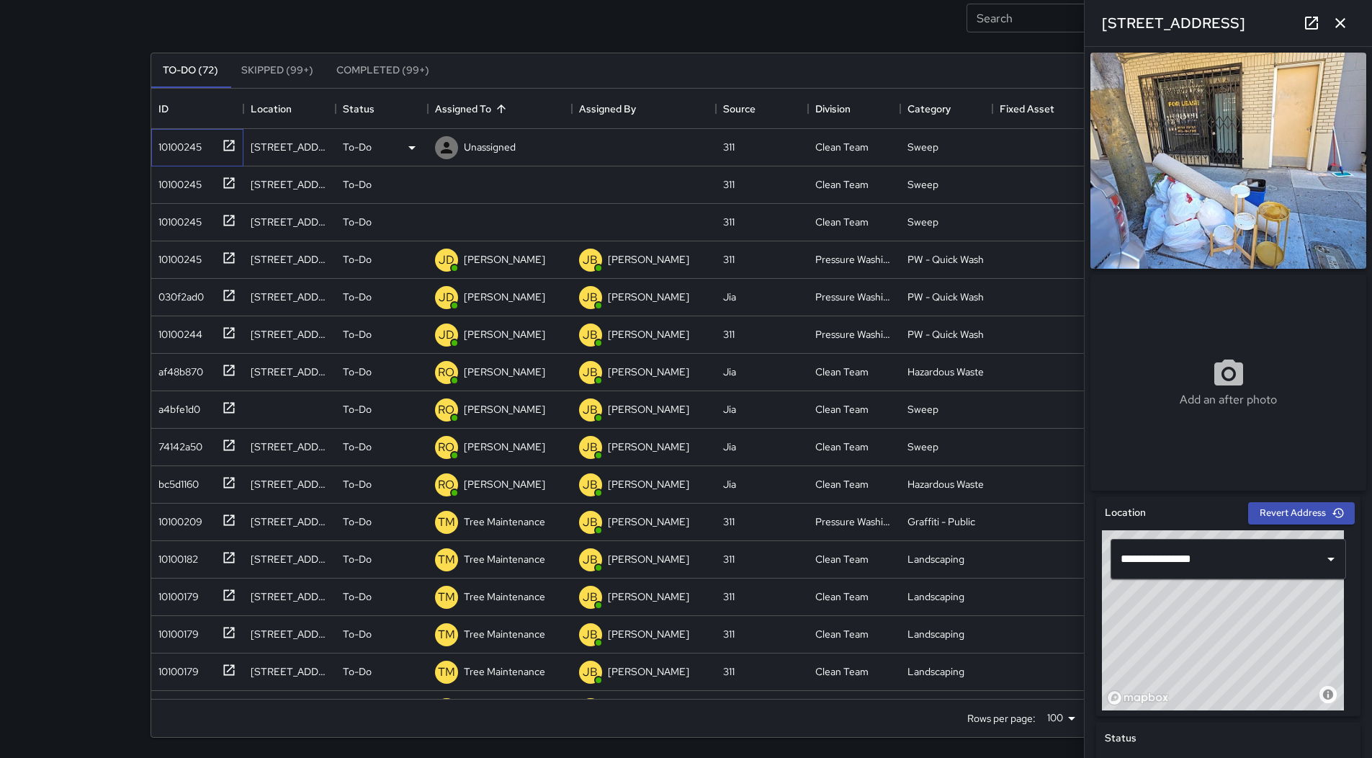
click at [189, 158] on div "10100245" at bounding box center [197, 147] width 92 height 37
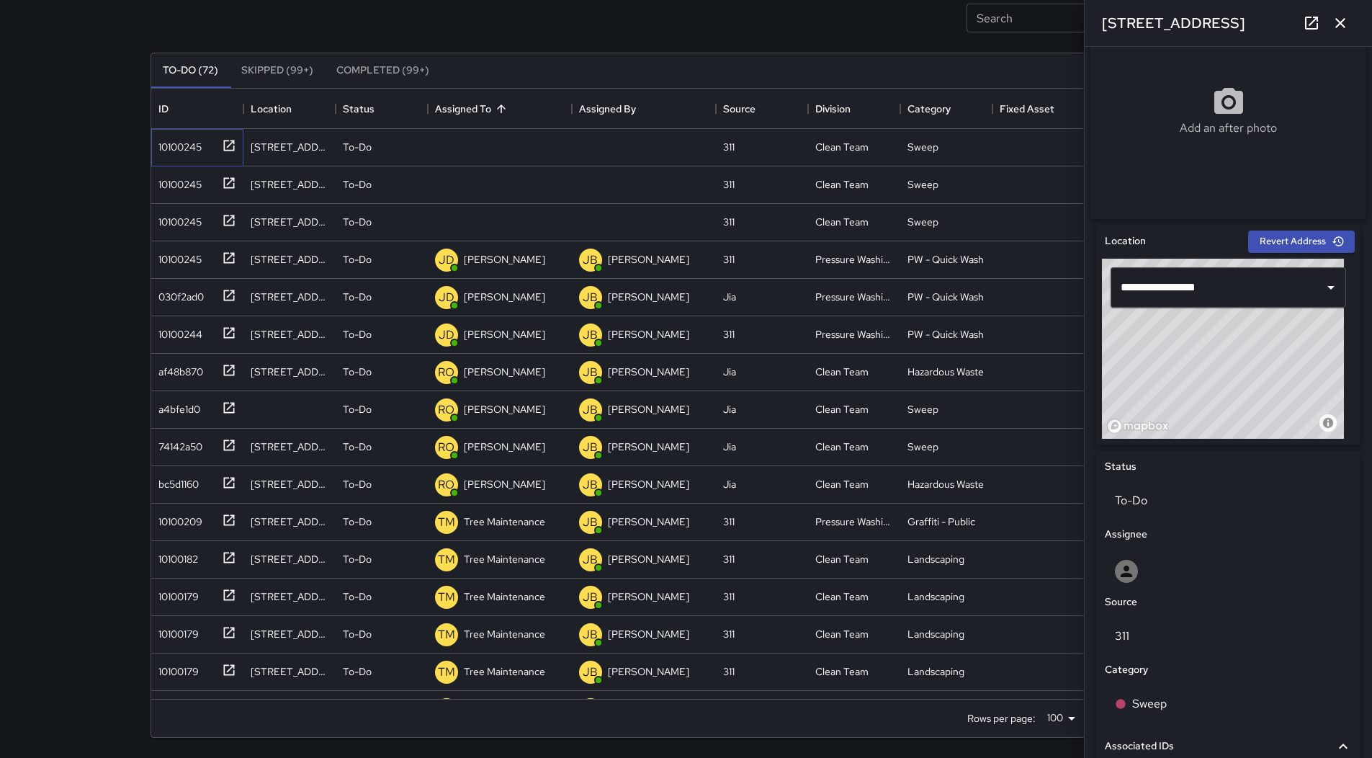
scroll to position [0, 0]
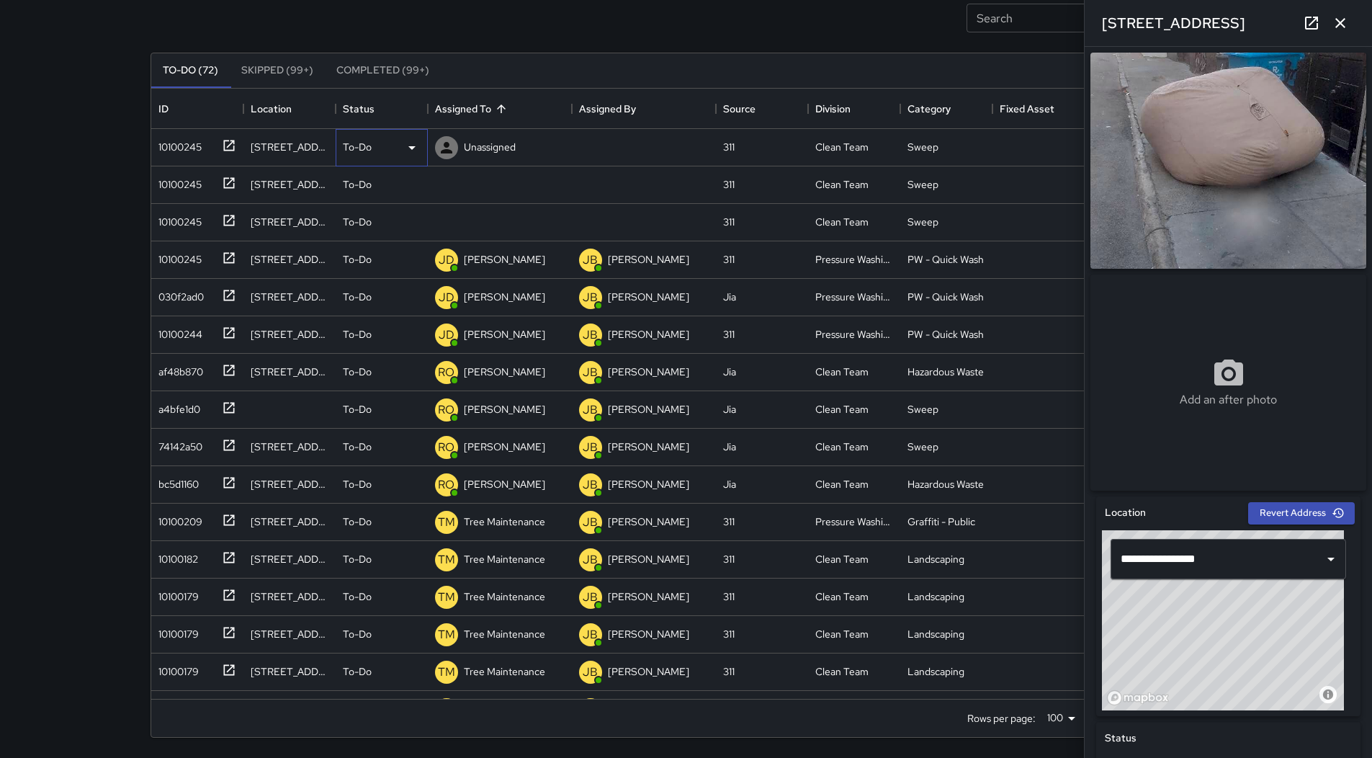
click at [401, 150] on div "To-Do" at bounding box center [382, 147] width 78 height 17
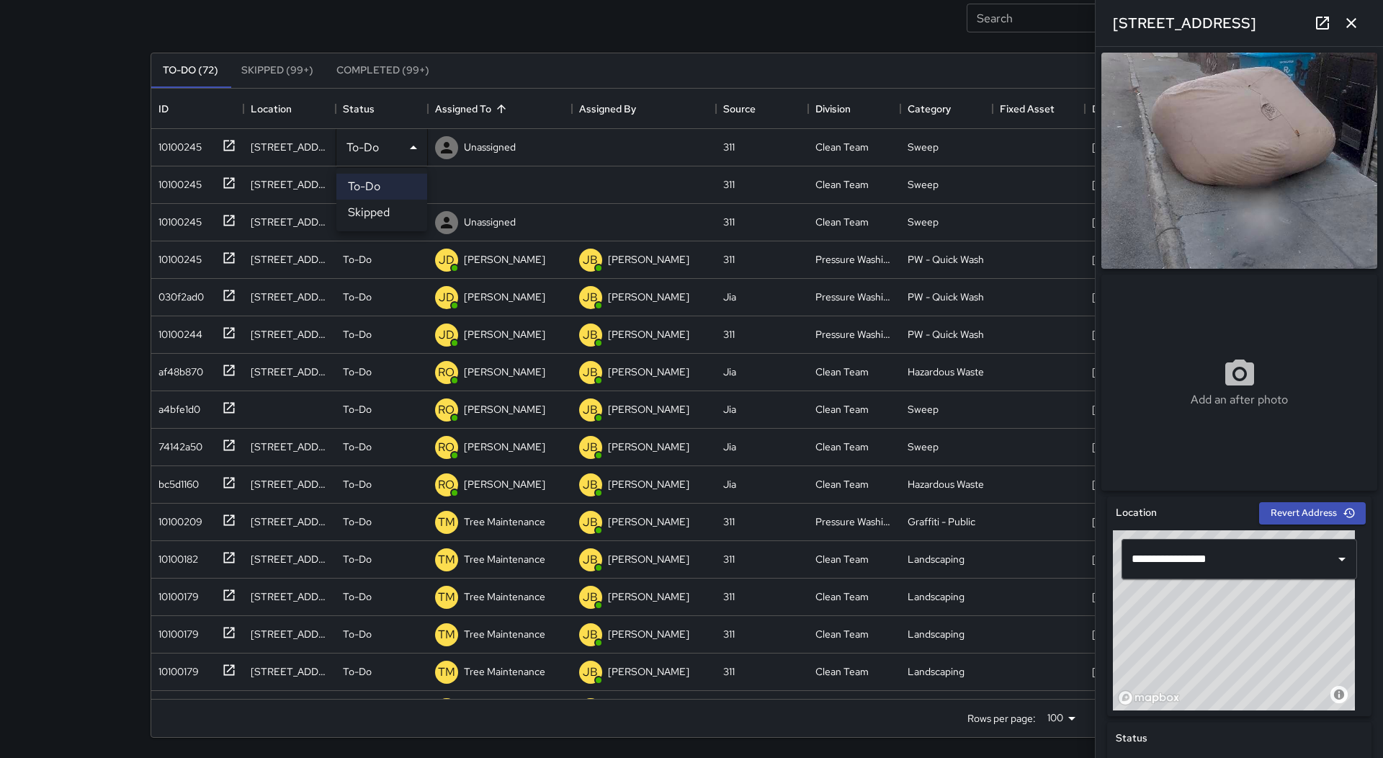
click at [389, 207] on li "Skipped" at bounding box center [381, 213] width 91 height 26
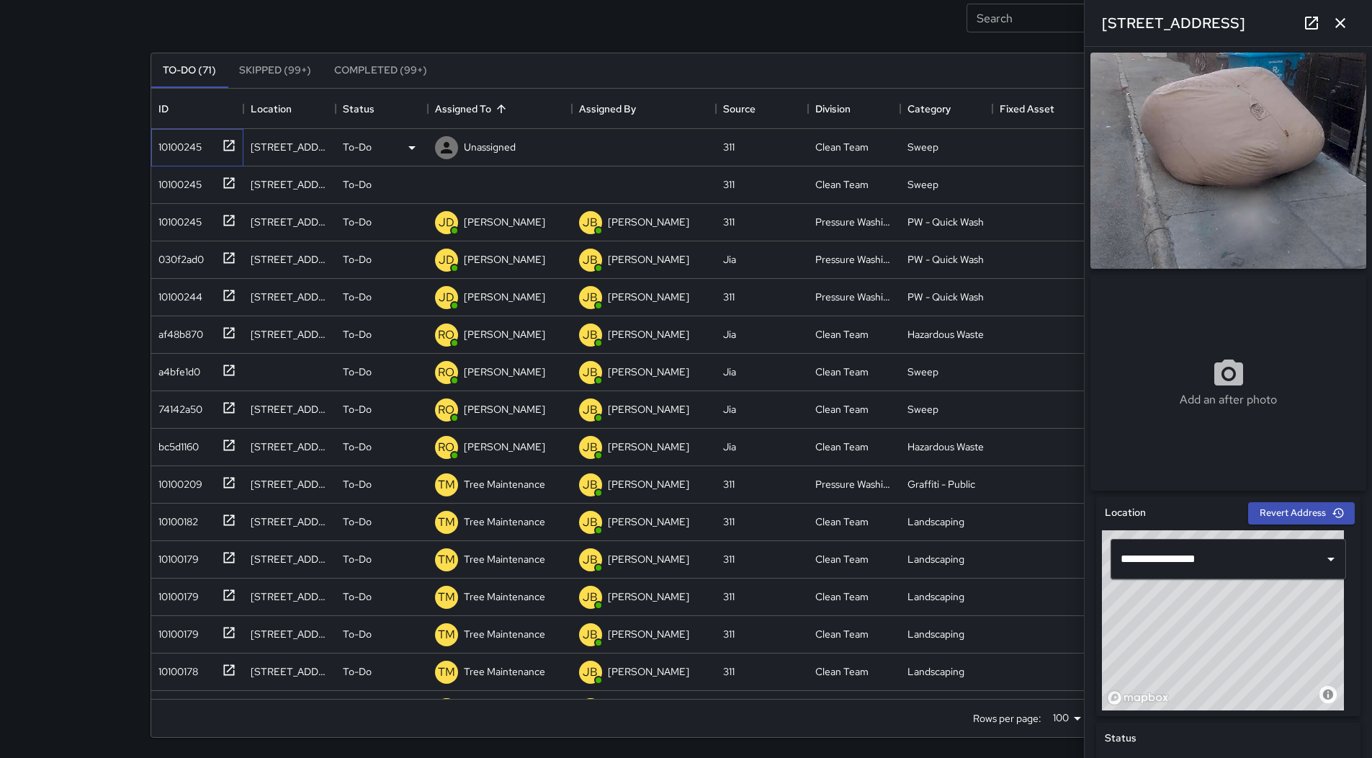
click at [170, 139] on div "10100245" at bounding box center [177, 144] width 49 height 20
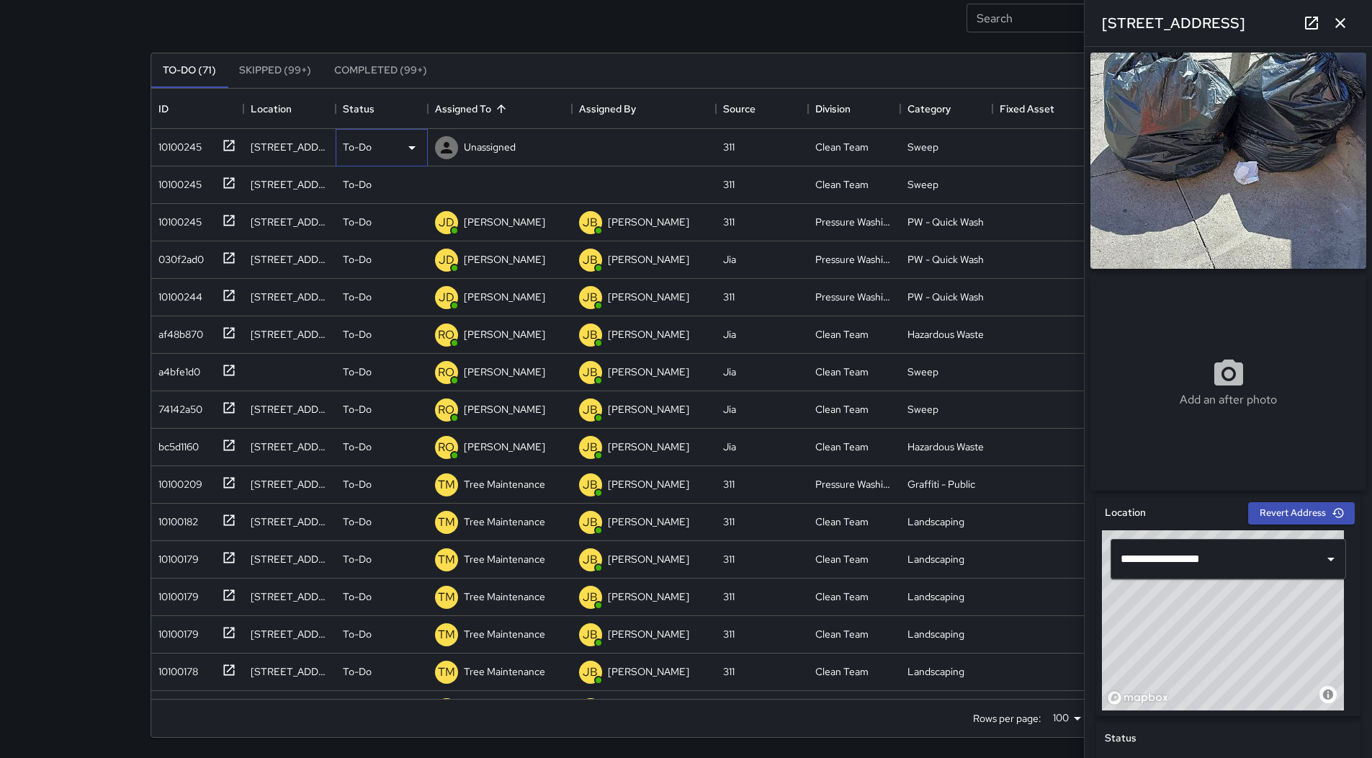
click at [398, 135] on div "To-Do" at bounding box center [382, 147] width 92 height 37
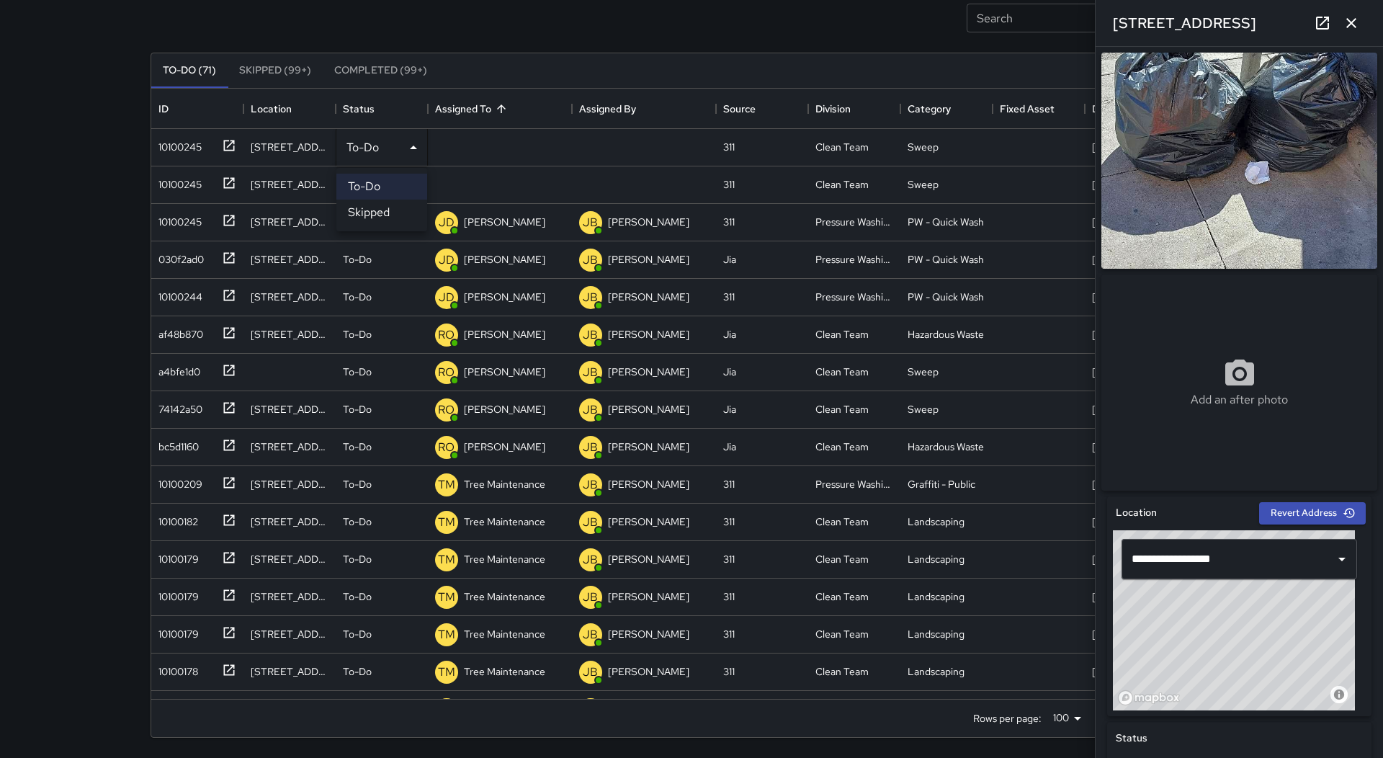
click at [380, 197] on li "To-Do" at bounding box center [381, 187] width 91 height 26
click at [378, 201] on li "Skipped" at bounding box center [381, 213] width 91 height 26
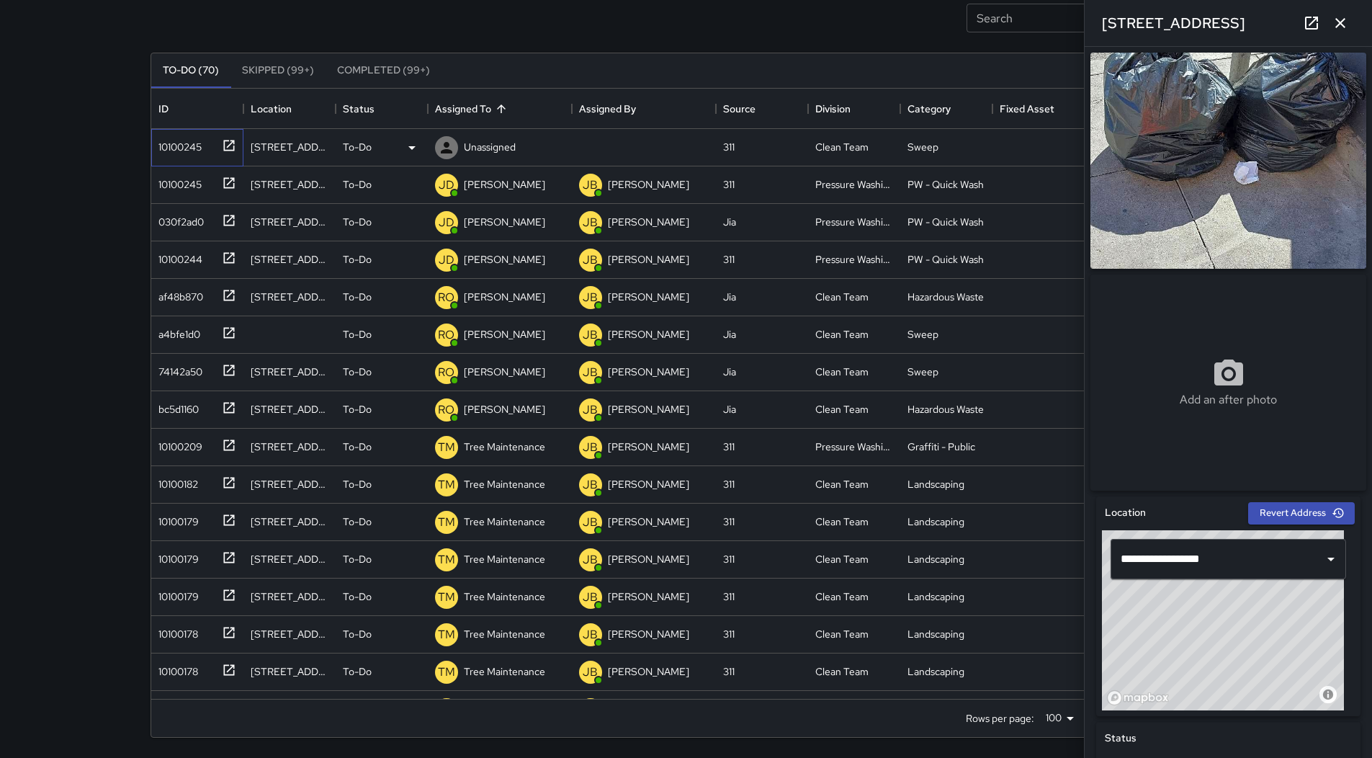
click at [164, 146] on div "10100245" at bounding box center [177, 144] width 49 height 20
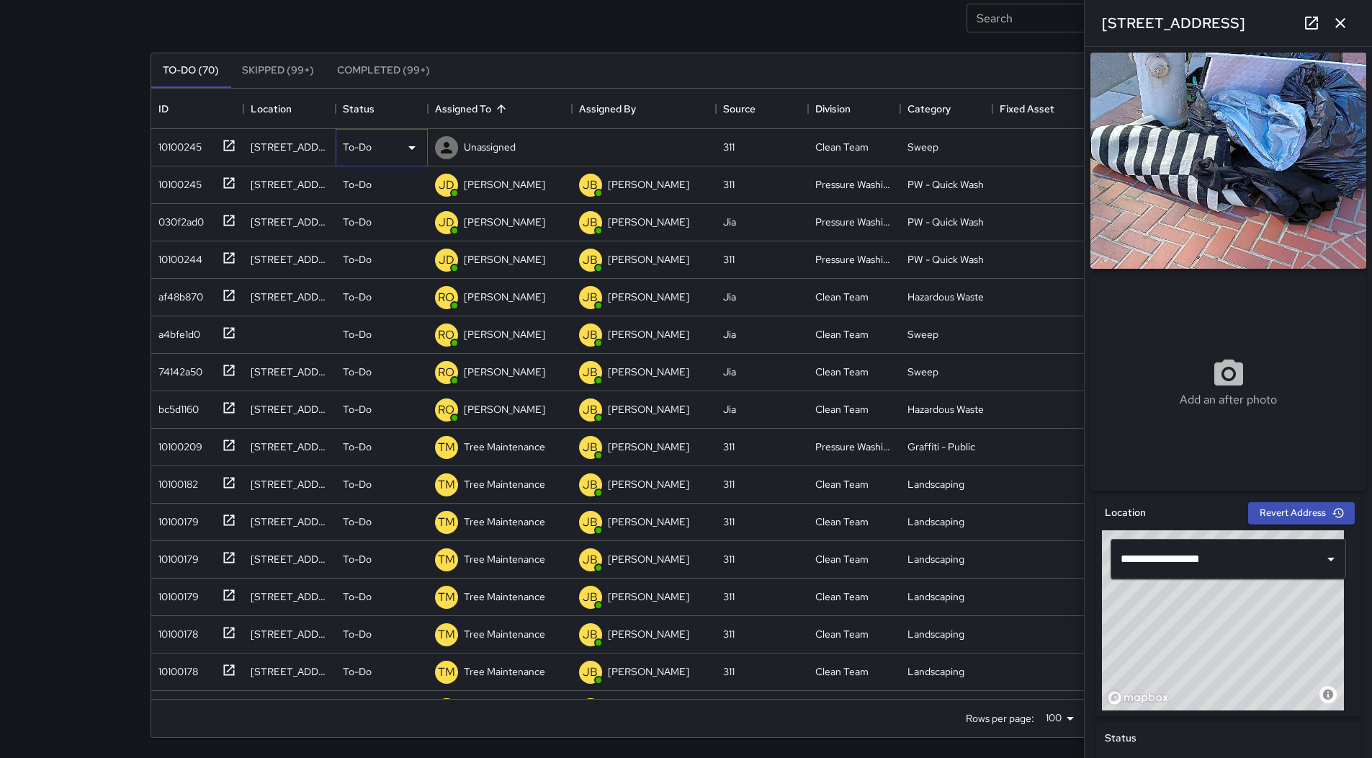
click at [398, 158] on div "To-Do" at bounding box center [382, 147] width 92 height 37
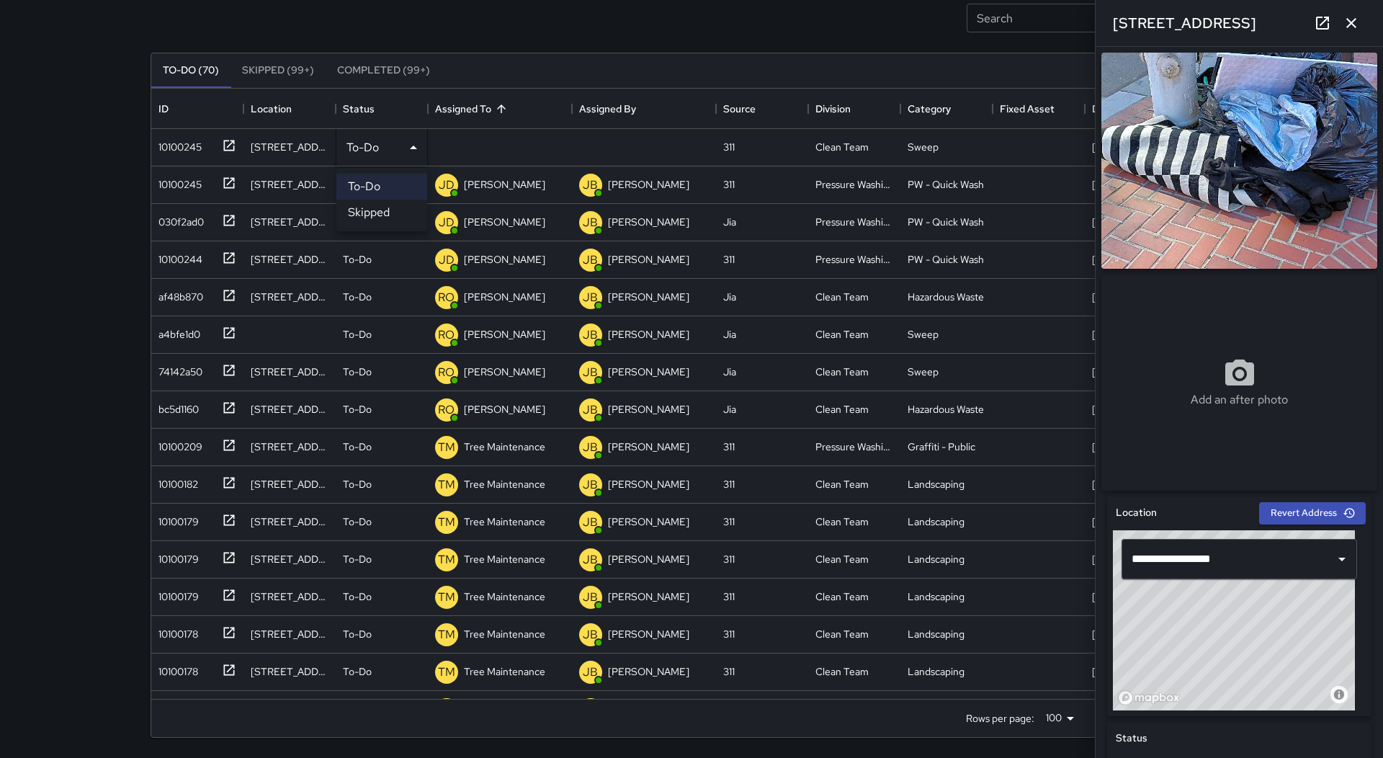
click at [398, 219] on li "Skipped" at bounding box center [381, 213] width 91 height 26
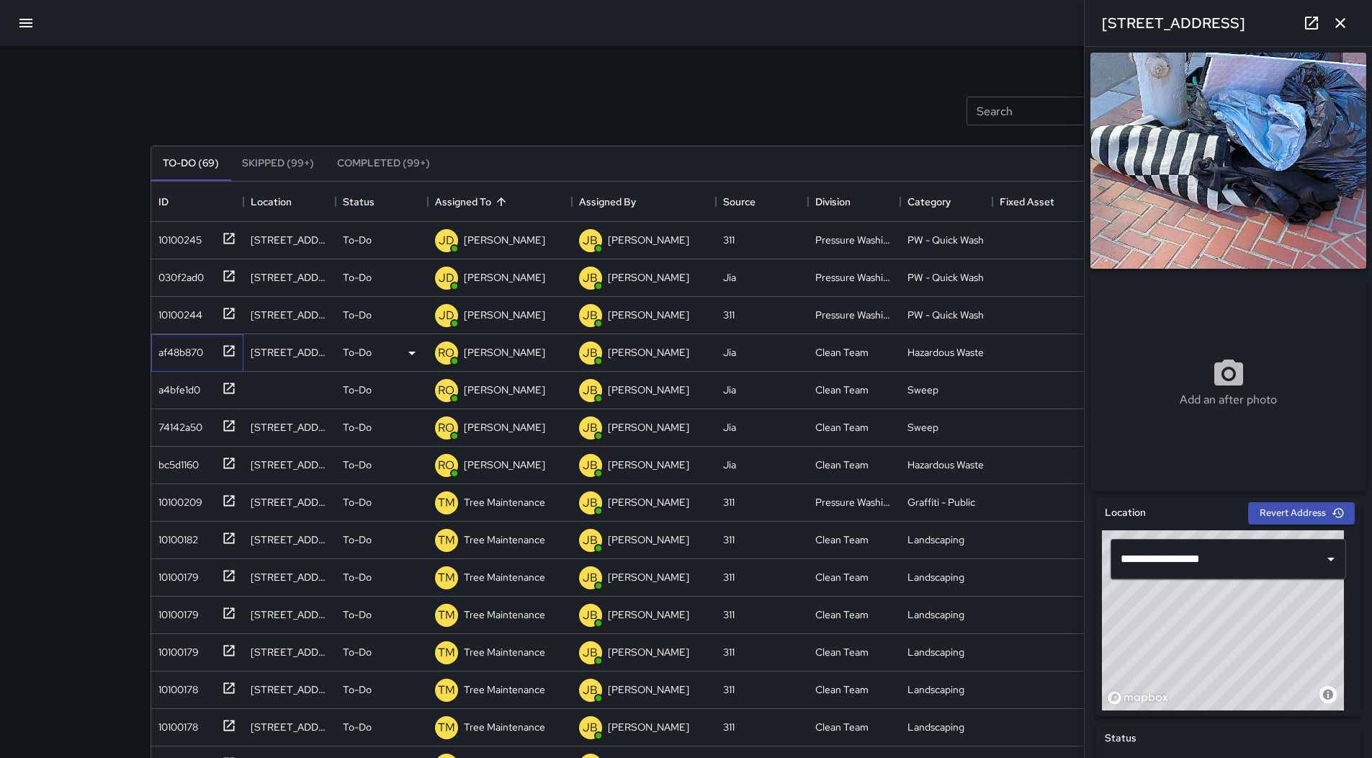
click at [181, 353] on div "af48b870" at bounding box center [178, 349] width 50 height 20
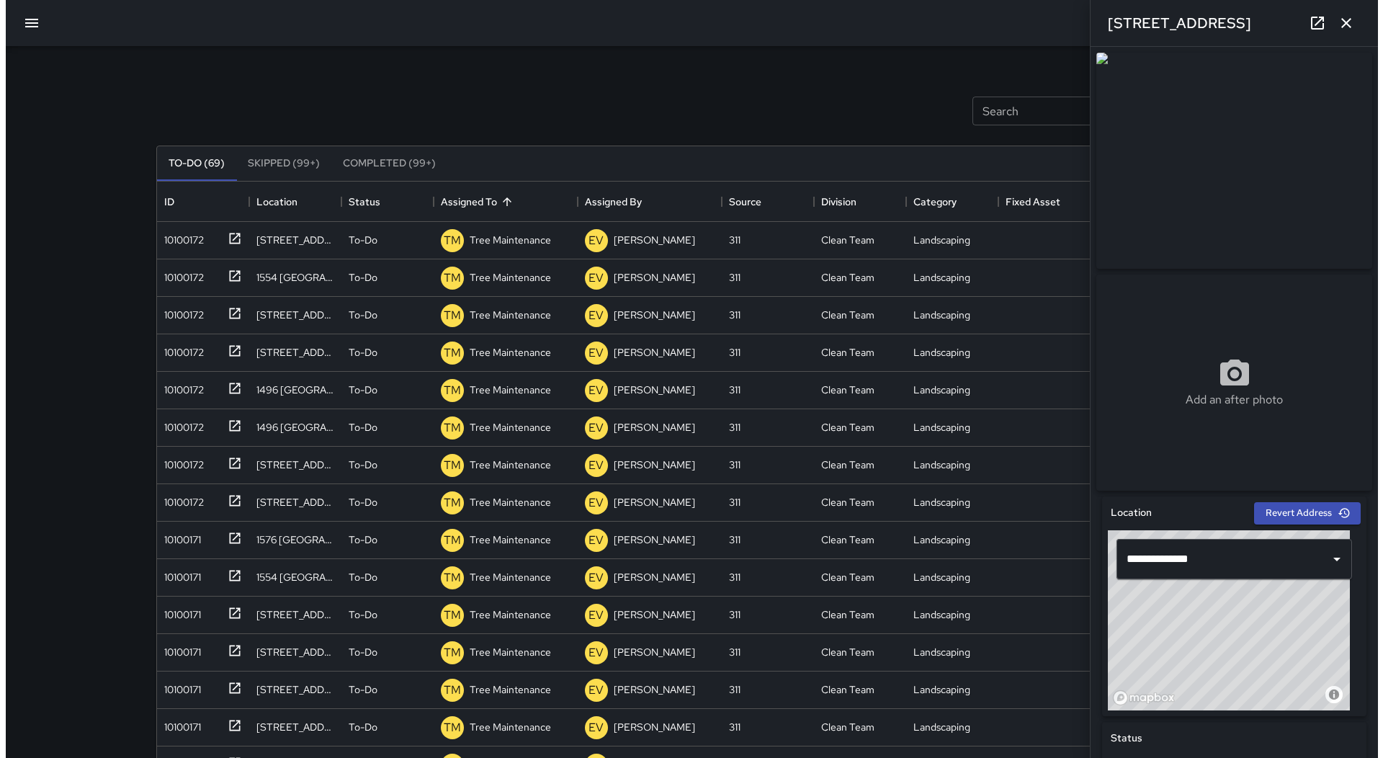
scroll to position [1187, 0]
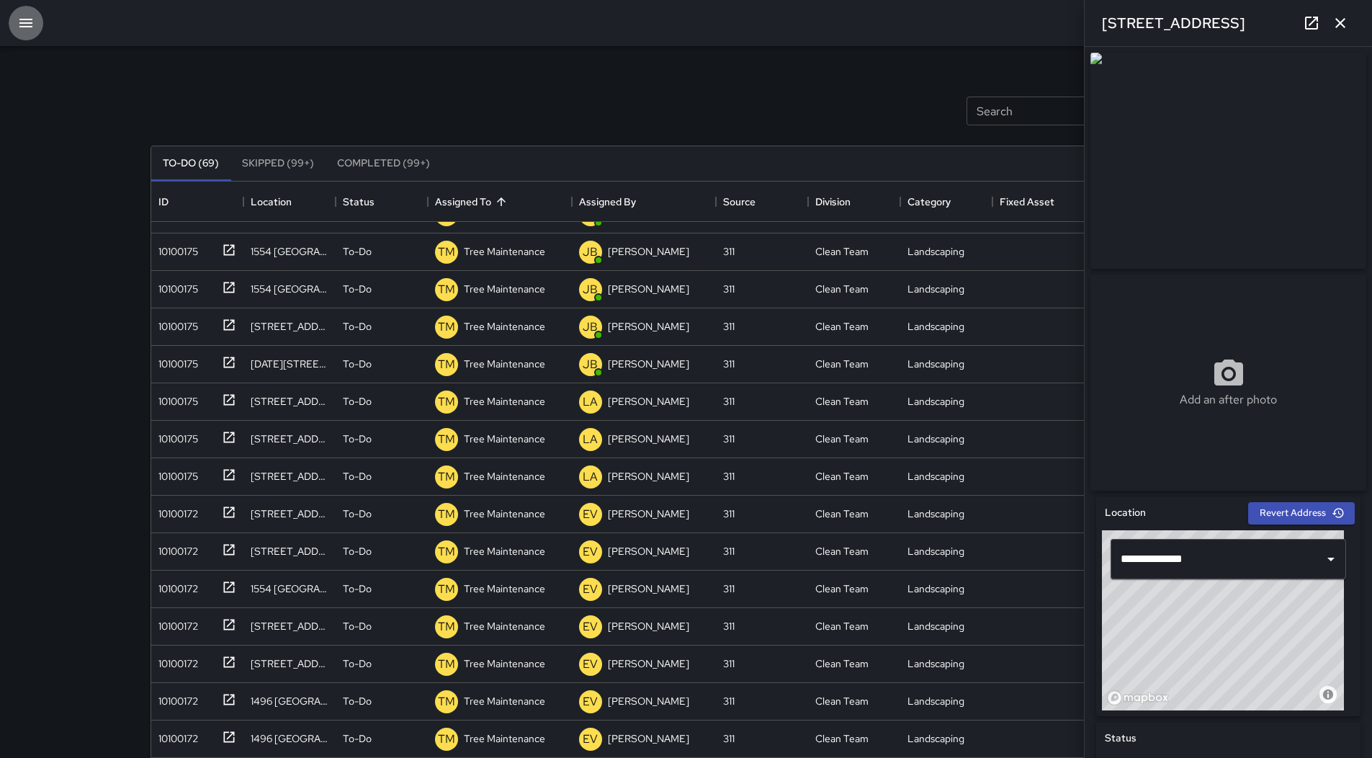
click at [20, 30] on icon "button" at bounding box center [25, 22] width 17 height 17
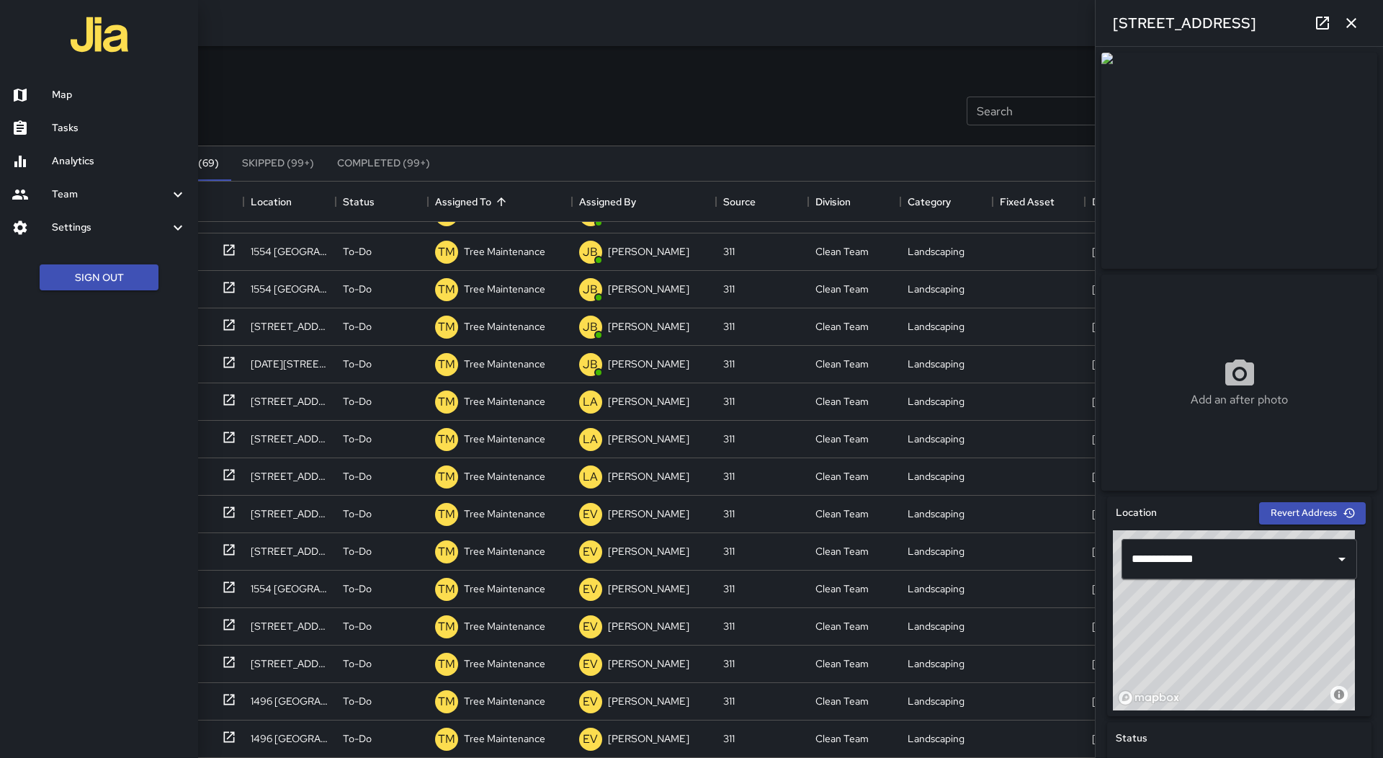
click at [100, 93] on h6 "Map" at bounding box center [119, 95] width 135 height 16
